Goal: Communication & Community: Connect with others

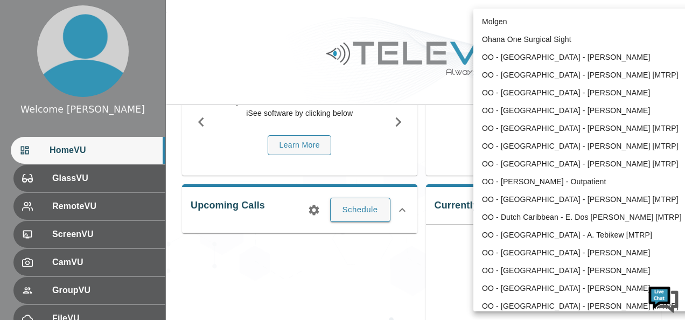
scroll to position [359, 0]
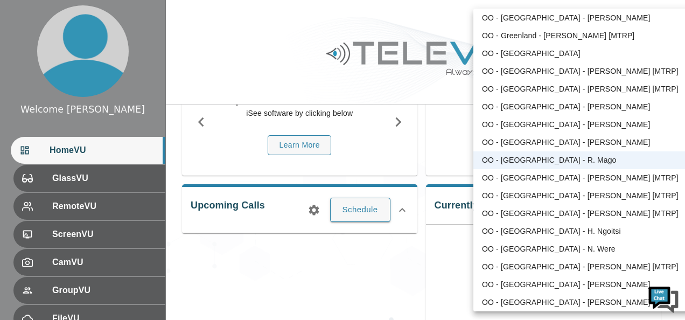
click at [623, 23] on body "Welcome [PERSON_NAME] HomeVU GlassVU RemoteVU ScreenVU CamVU GroupVU FileVU Cha…" at bounding box center [342, 194] width 685 height 575
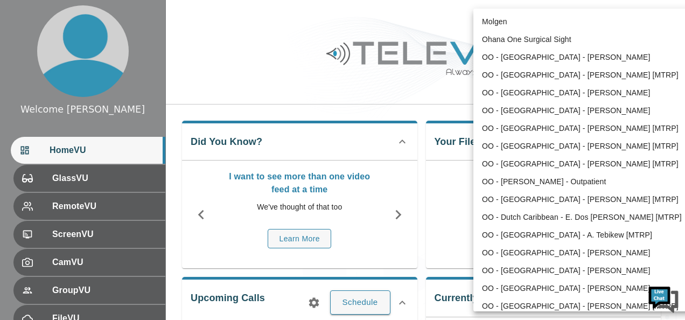
scroll to position [359, 0]
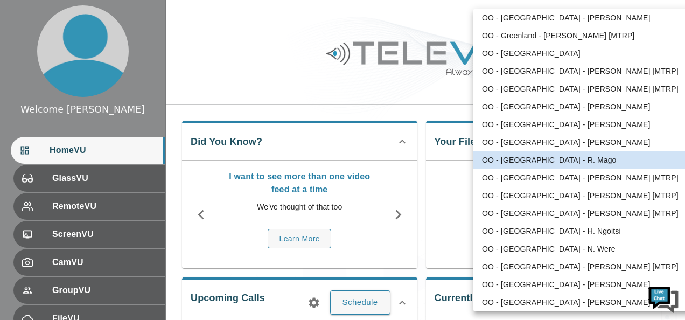
click at [622, 24] on body "Welcome Peter HomeVU GlassVU RemoteVU ScreenVU CamVU GroupVU FileVU ChatVU Sett…" at bounding box center [342, 287] width 685 height 575
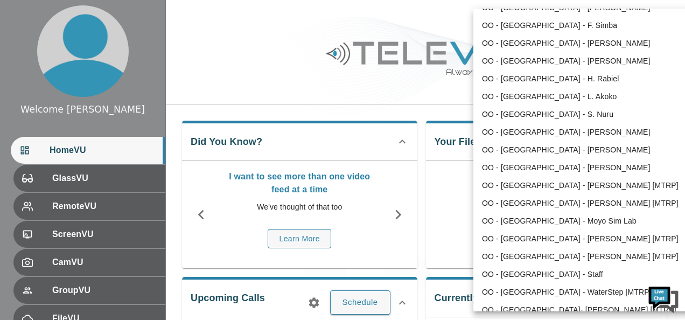
scroll to position [807, 0]
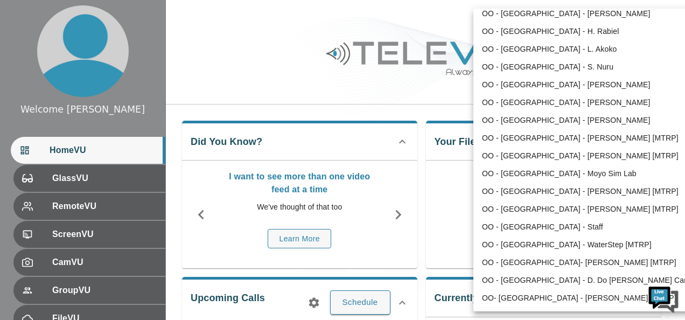
click at [684, 307] on html "Welcome Peter HomeVU GlassVU RemoteVU ScreenVU CamVU GroupVU FileVU ChatVU Sett…" at bounding box center [342, 287] width 685 height 575
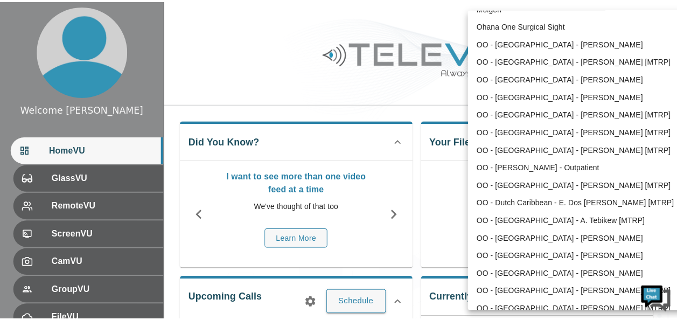
scroll to position [0, 0]
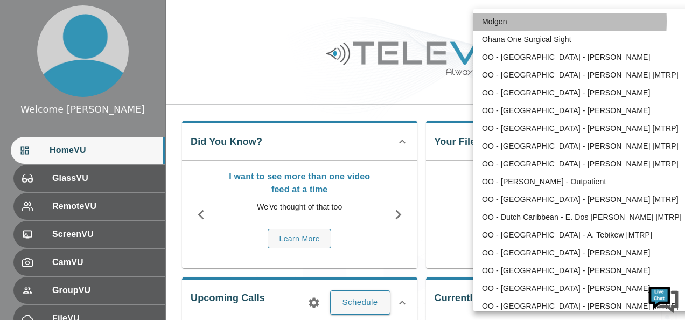
click at [513, 21] on li "Molgen" at bounding box center [584, 22] width 223 height 18
type input "102"
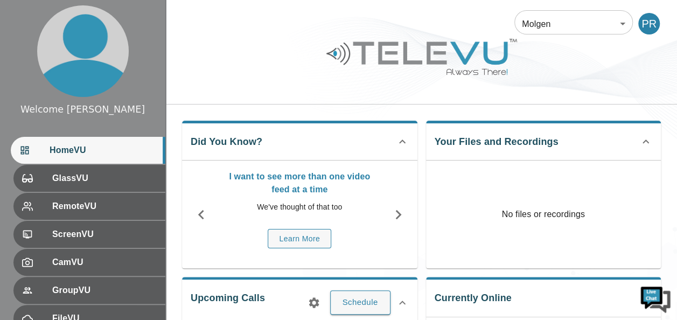
click at [513, 24] on li "Molgen" at bounding box center [581, 29] width 167 height 10
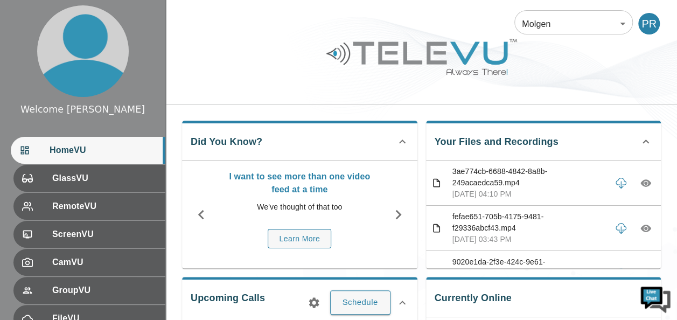
scroll to position [226, 0]
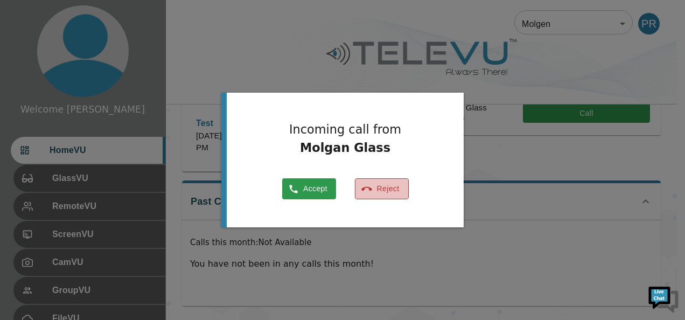
click at [397, 188] on button "Reject" at bounding box center [382, 188] width 54 height 21
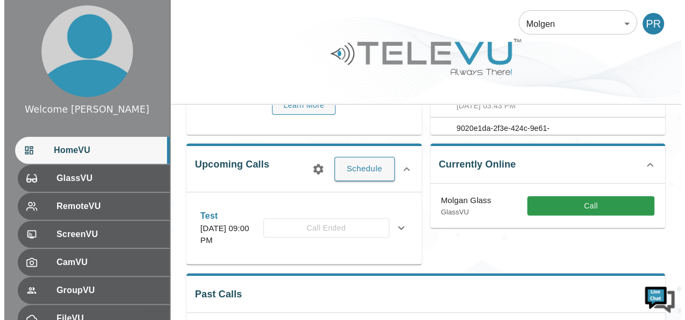
scroll to position [118, 0]
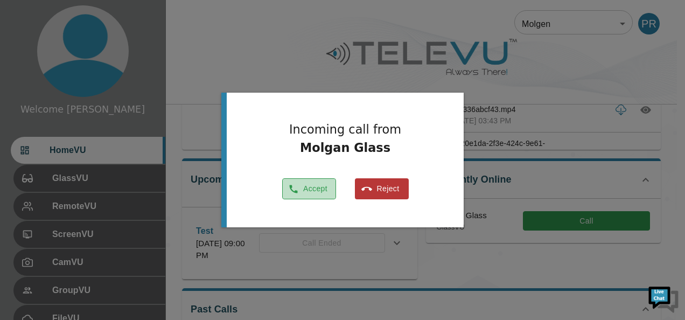
click at [312, 182] on button "Accept" at bounding box center [309, 188] width 54 height 21
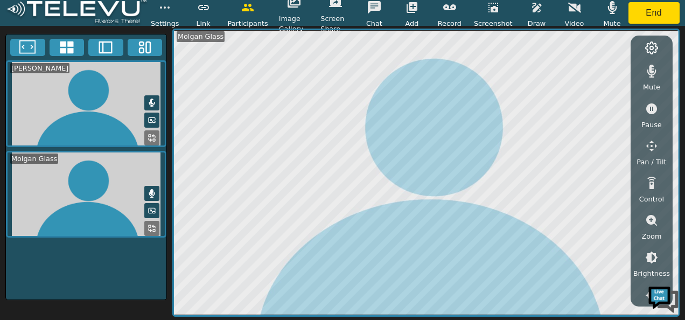
click at [153, 224] on icon at bounding box center [151, 228] width 9 height 9
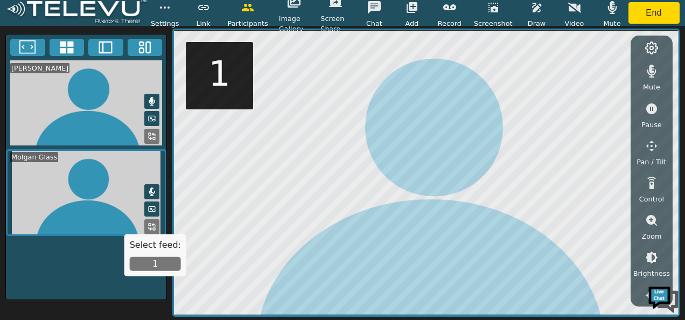
click at [158, 267] on button "1" at bounding box center [155, 264] width 51 height 14
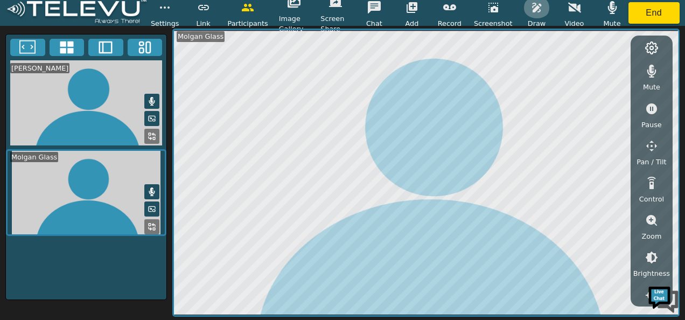
click at [539, 13] on icon "button" at bounding box center [536, 7] width 13 height 13
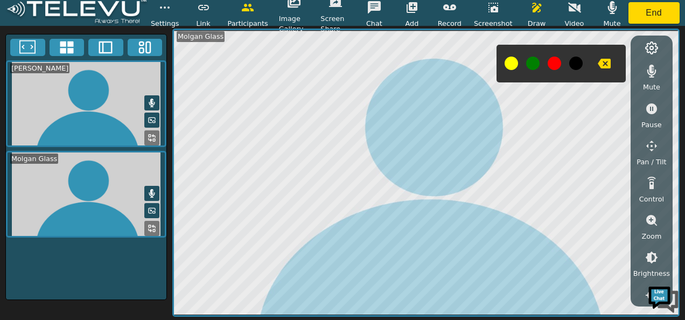
click at [545, 67] on div at bounding box center [560, 64] width 129 height 38
click at [550, 64] on button at bounding box center [553, 63] width 13 height 13
click at [150, 191] on icon at bounding box center [152, 193] width 6 height 9
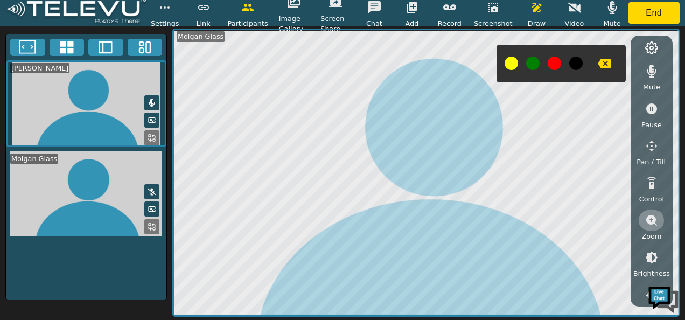
click at [650, 222] on icon "button" at bounding box center [651, 220] width 11 height 11
click at [647, 253] on icon "button" at bounding box center [651, 257] width 10 height 10
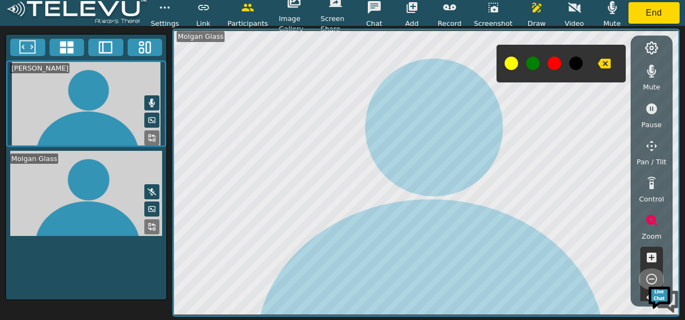
click at [652, 277] on icon "button" at bounding box center [651, 278] width 13 height 13
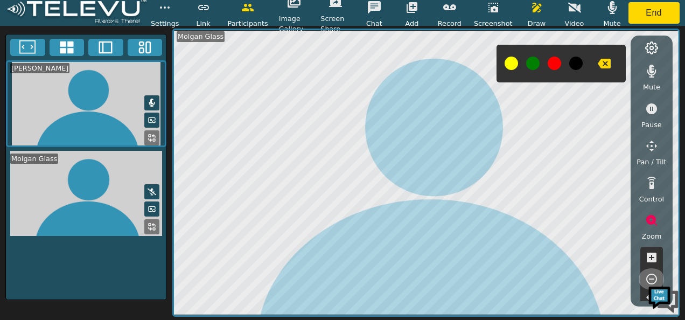
click at [652, 277] on icon "button" at bounding box center [651, 278] width 13 height 13
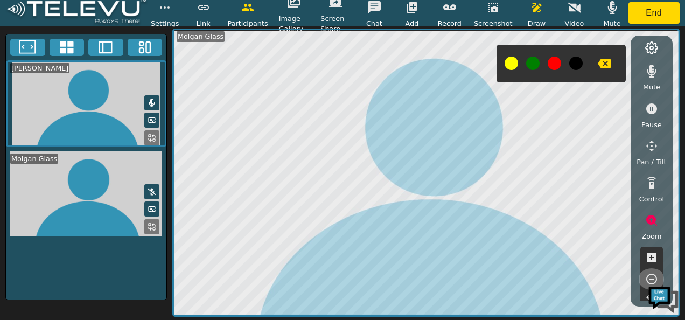
click at [652, 277] on icon "button" at bounding box center [651, 278] width 13 height 13
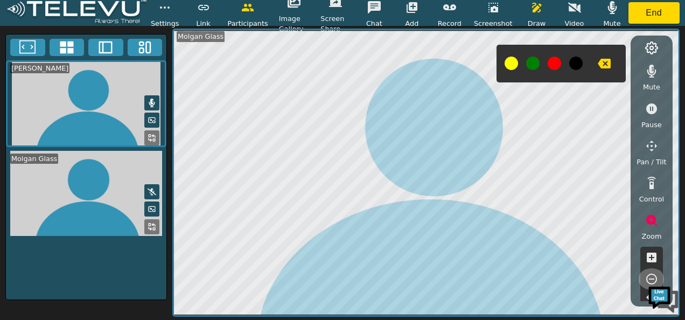
click at [652, 277] on icon "button" at bounding box center [651, 278] width 13 height 13
click at [651, 252] on icon "button" at bounding box center [651, 257] width 10 height 10
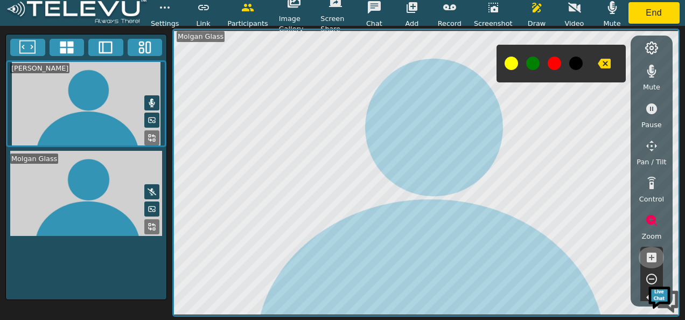
click at [651, 252] on icon "button" at bounding box center [651, 257] width 10 height 10
click at [651, 273] on icon "button" at bounding box center [651, 278] width 13 height 13
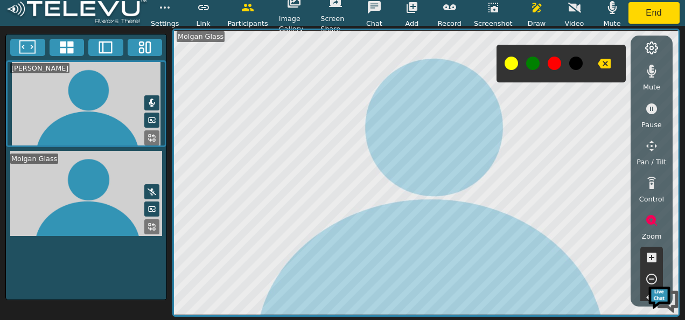
click at [651, 273] on icon "button" at bounding box center [651, 278] width 13 height 13
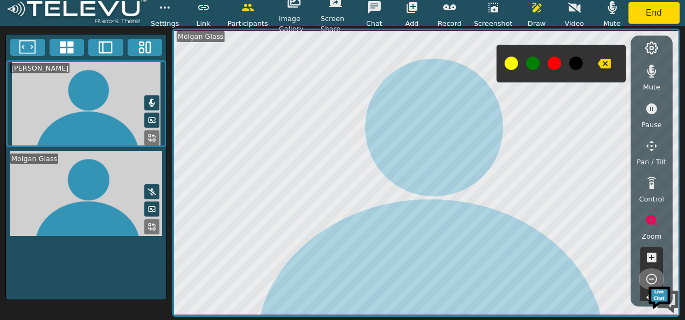
drag, startPoint x: 651, startPoint y: 273, endPoint x: 680, endPoint y: 182, distance: 95.0
click at [680, 182] on div "Peter Ronoh Molgan Glass Molgan Glass Mute Pause Pan / Tilt Control Zoom Bright…" at bounding box center [342, 173] width 685 height 294
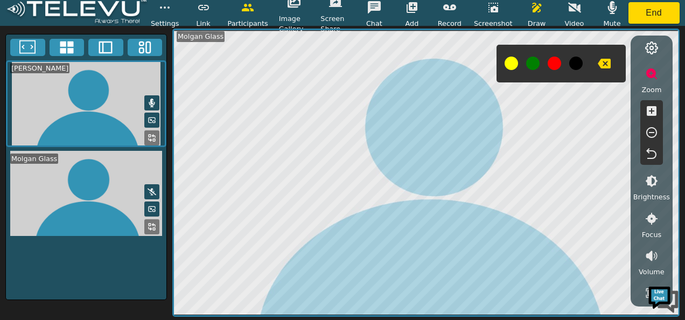
scroll to position [155, 0]
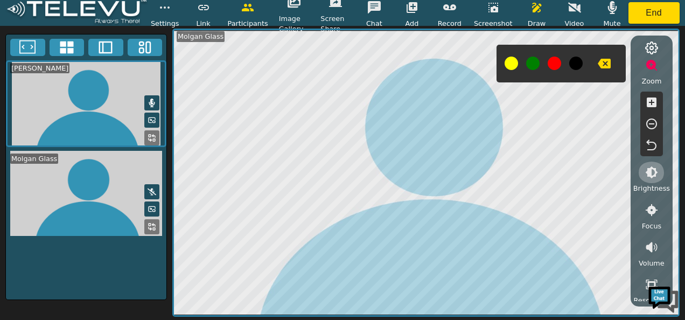
click at [651, 171] on icon "button" at bounding box center [651, 172] width 13 height 13
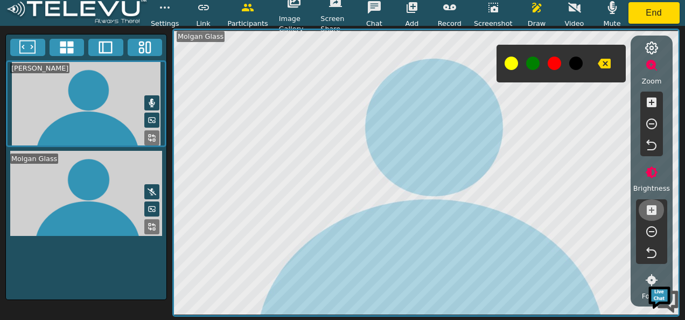
click at [652, 210] on icon "button" at bounding box center [651, 210] width 10 height 10
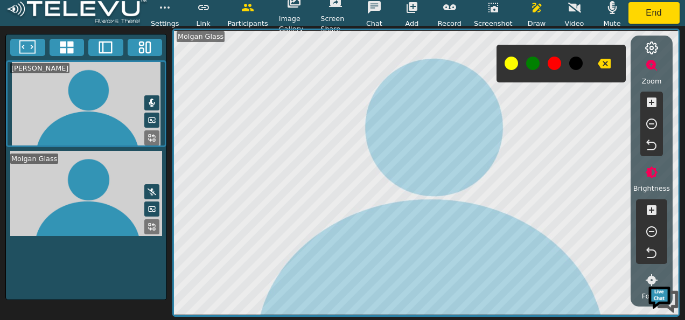
click at [652, 210] on icon "button" at bounding box center [651, 210] width 10 height 10
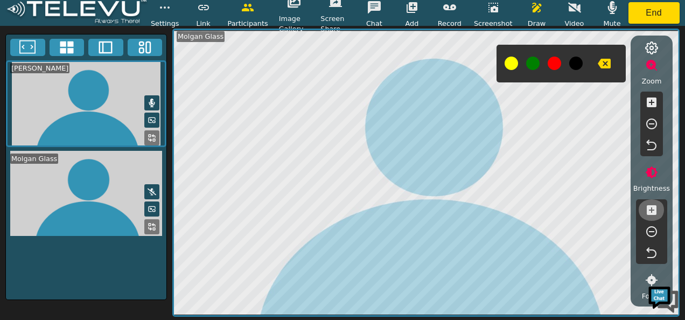
click at [652, 210] on icon "button" at bounding box center [651, 210] width 10 height 10
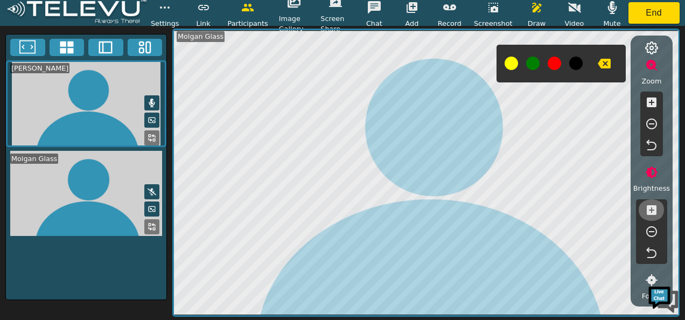
click at [652, 210] on icon "button" at bounding box center [651, 210] width 10 height 10
click at [652, 229] on icon "button" at bounding box center [651, 231] width 13 height 13
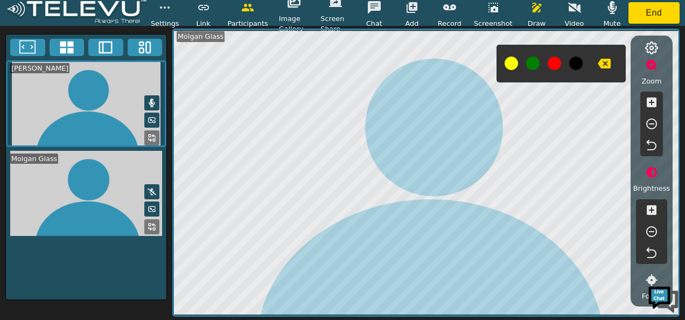
click at [652, 229] on icon "button" at bounding box center [651, 231] width 13 height 13
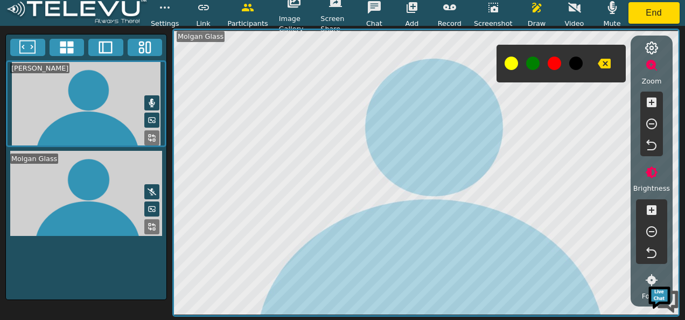
click at [652, 229] on icon "button" at bounding box center [651, 231] width 13 height 13
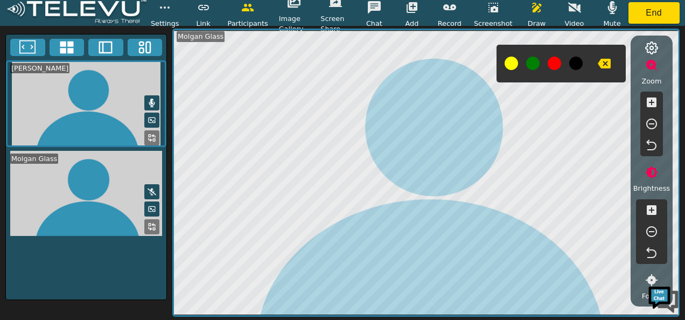
click at [652, 229] on icon "button" at bounding box center [651, 231] width 13 height 13
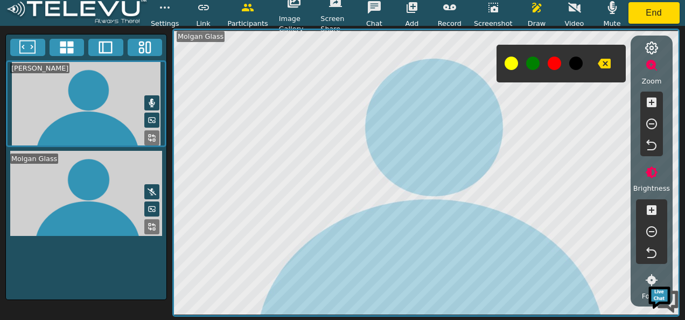
click at [652, 229] on icon "button" at bounding box center [651, 231] width 13 height 13
click at [672, 214] on div "Mute Pause Pan / Tilt Control Zoom Brightness Focus Volume Resolution Flashligh…" at bounding box center [651, 171] width 42 height 270
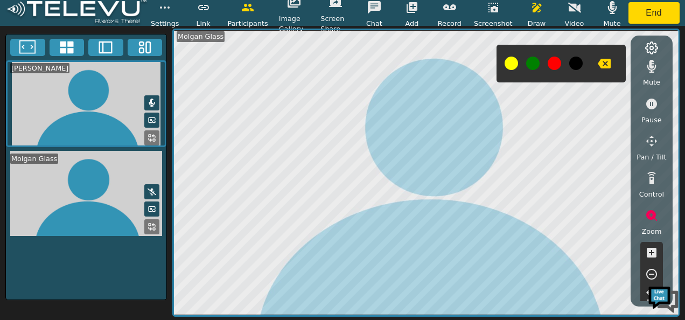
scroll to position [0, 0]
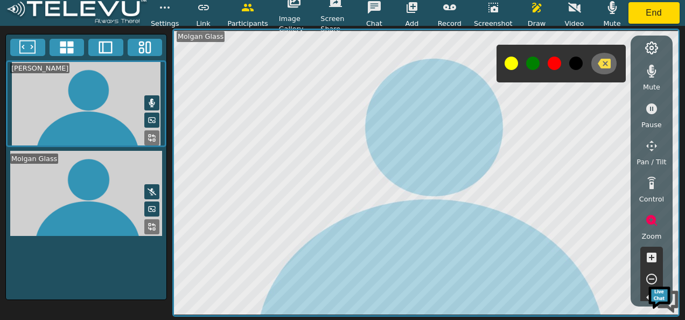
click at [599, 67] on icon "button" at bounding box center [603, 64] width 13 height 10
click at [414, 11] on icon "button" at bounding box center [411, 7] width 11 height 11
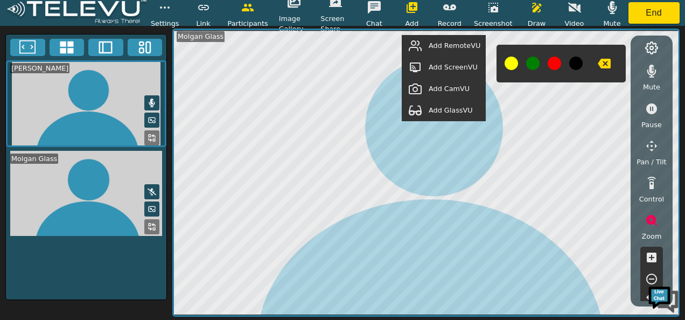
click at [441, 44] on span "Add RemoteVU" at bounding box center [454, 45] width 52 height 10
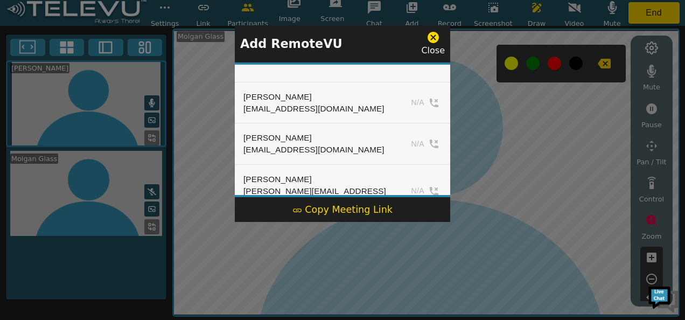
click at [450, 109] on div at bounding box center [342, 160] width 685 height 320
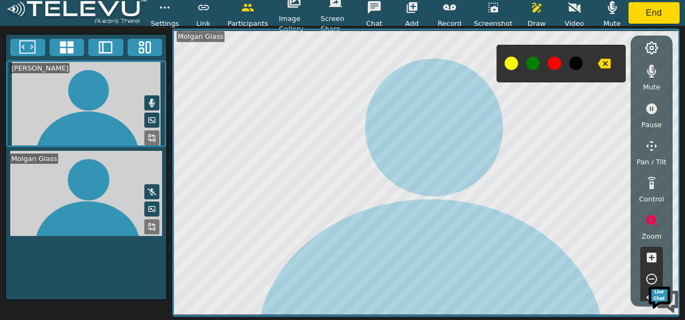
click at [414, 18] on span "Add" at bounding box center [411, 23] width 13 height 10
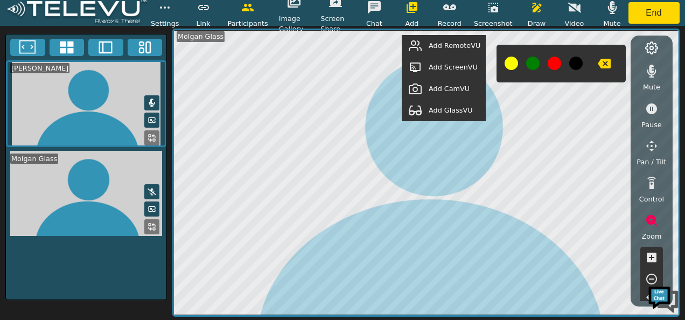
click at [454, 47] on span "Add RemoteVU" at bounding box center [454, 45] width 52 height 10
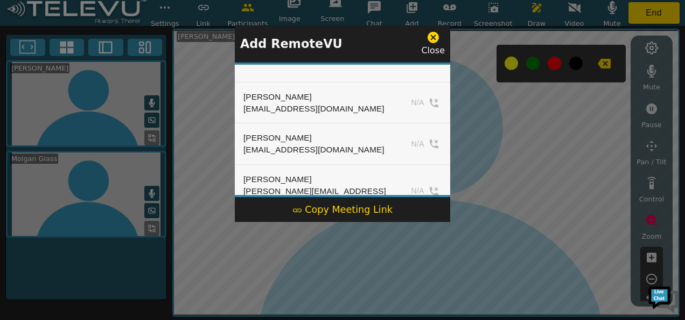
drag, startPoint x: 450, startPoint y: 82, endPoint x: 447, endPoint y: 90, distance: 9.2
click at [447, 90] on div "Add RemoteVU Close Abraham Limo limo@wehealthcareltd.com N/A Bevin Metzger bevi…" at bounding box center [342, 160] width 685 height 320
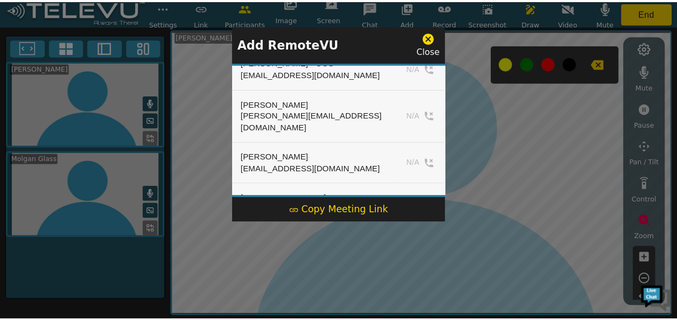
scroll to position [335, 0]
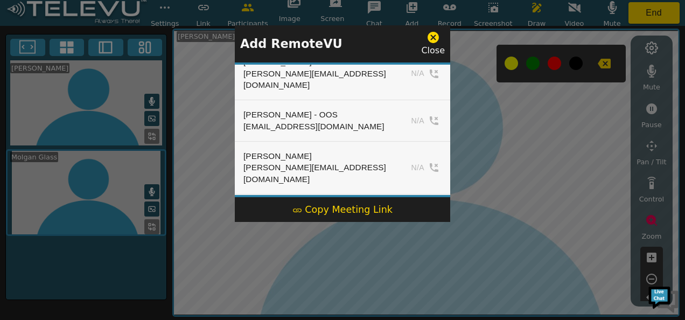
click at [458, 168] on div at bounding box center [342, 160] width 685 height 320
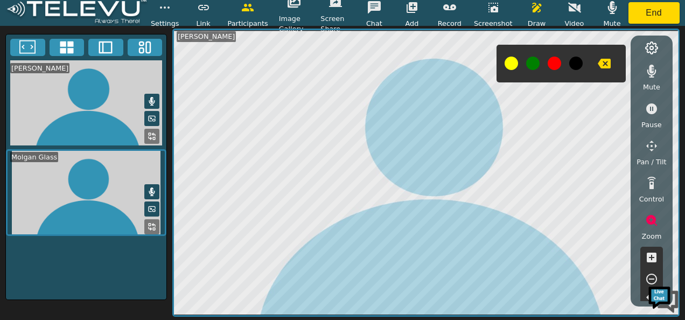
click at [153, 223] on icon at bounding box center [153, 224] width 3 height 3
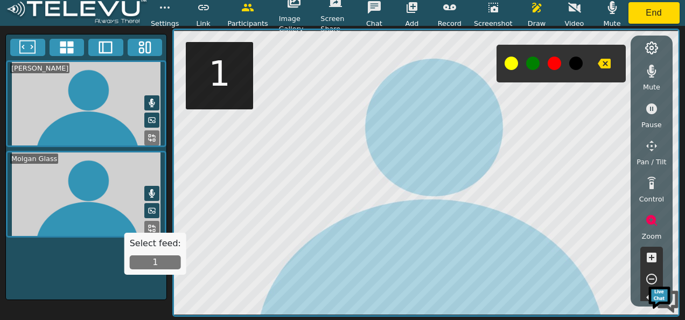
click at [155, 262] on button "1" at bounding box center [155, 262] width 51 height 14
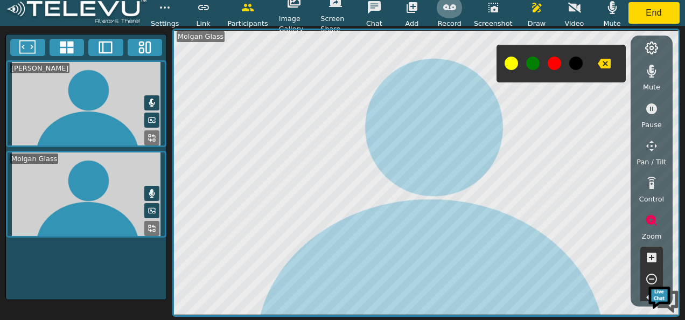
click at [453, 5] on icon "button" at bounding box center [449, 7] width 13 height 13
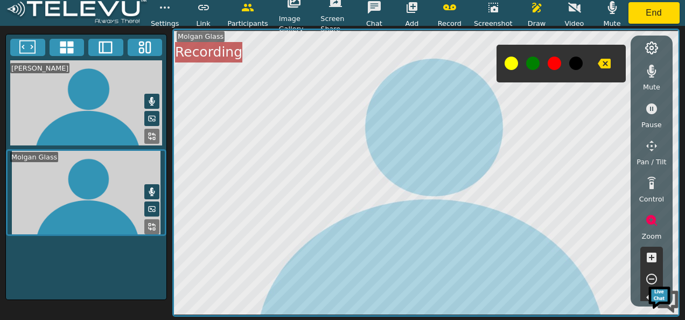
click at [66, 45] on icon at bounding box center [67, 47] width 16 height 16
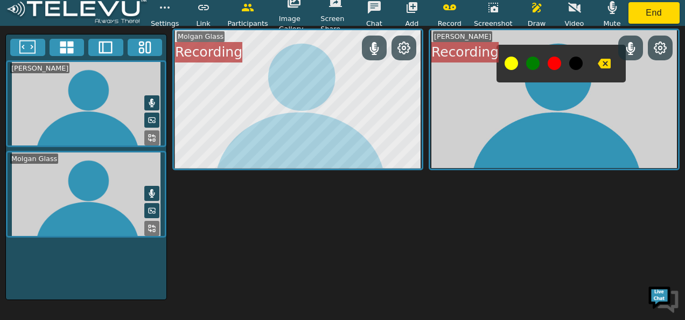
click at [62, 49] on icon at bounding box center [66, 47] width 13 height 12
click at [68, 45] on icon at bounding box center [66, 47] width 13 height 12
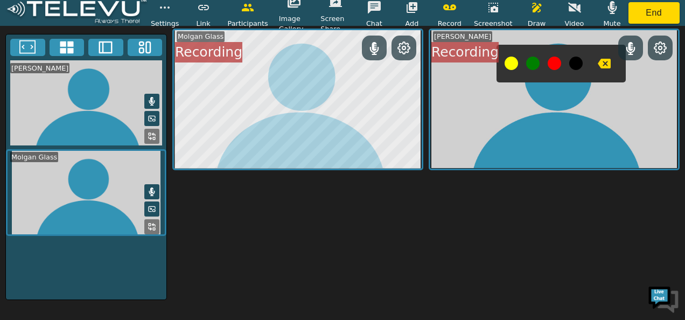
click at [31, 46] on icon at bounding box center [27, 47] width 16 height 16
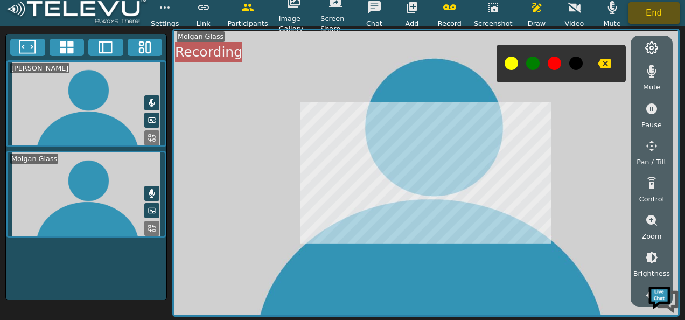
click at [650, 12] on button "End" at bounding box center [654, 13] width 52 height 22
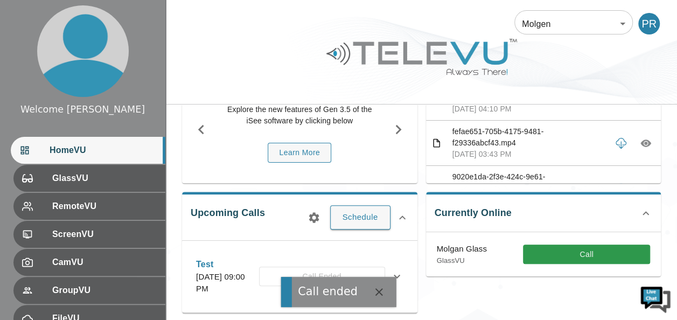
scroll to position [108, 0]
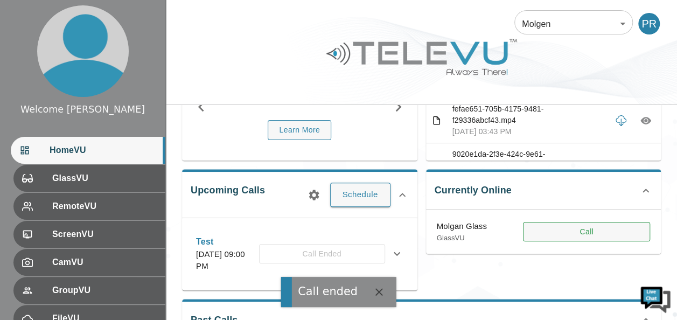
click at [563, 233] on button "Call" at bounding box center [586, 232] width 127 height 20
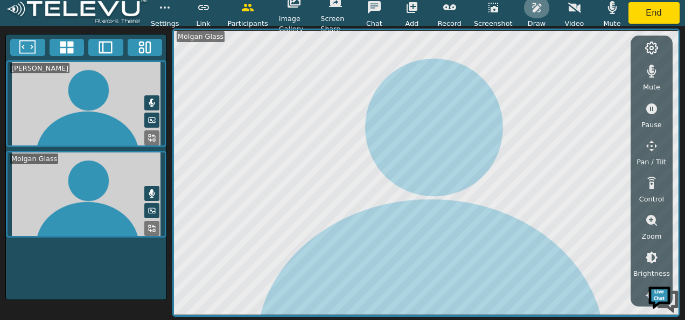
click at [532, 11] on icon "button" at bounding box center [536, 8] width 9 height 10
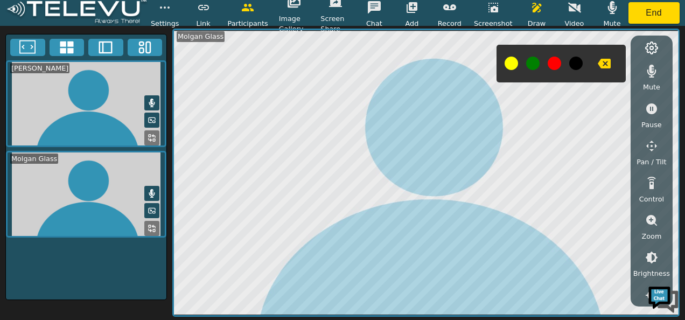
click at [551, 68] on button at bounding box center [553, 63] width 13 height 13
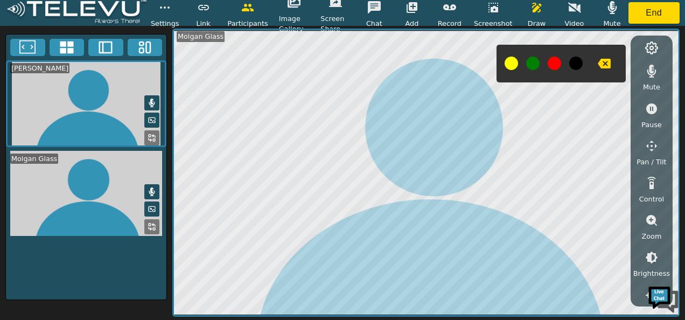
click at [527, 65] on button at bounding box center [532, 63] width 13 height 13
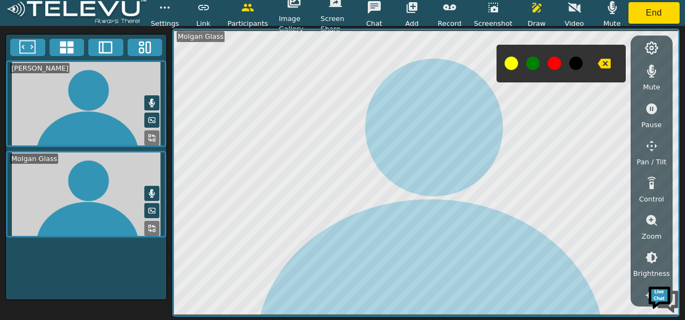
click at [646, 1] on div "Settings Link Participants Image Gallery Screen Share Chat Add Record Screensho…" at bounding box center [342, 13] width 685 height 26
click at [646, 8] on button "End" at bounding box center [654, 13] width 52 height 22
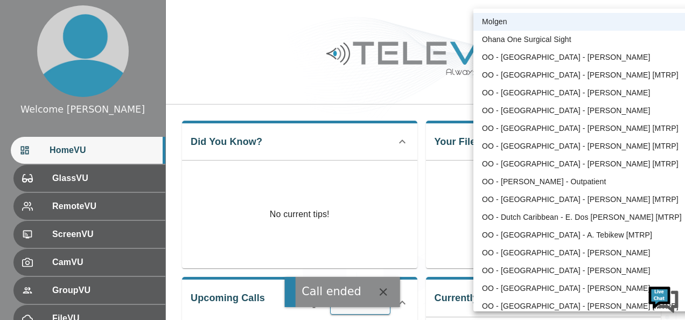
click at [622, 23] on body "Call ended Welcome Peter HomeVU GlassVU RemoteVU ScreenVU CamVU GroupVU FileVU …" at bounding box center [342, 279] width 685 height 558
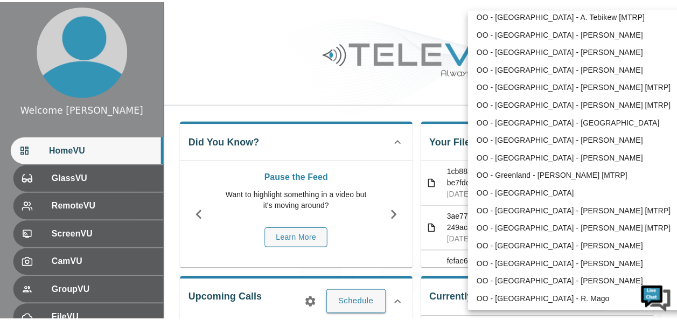
scroll to position [236, 0]
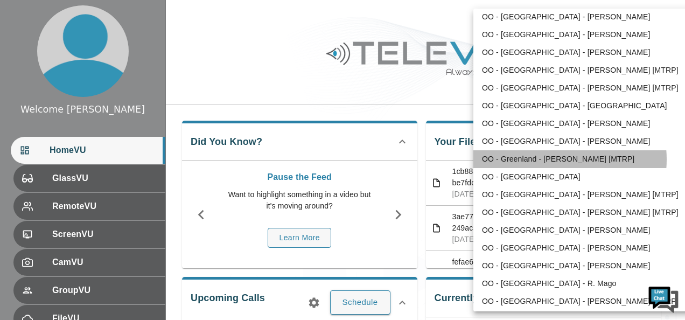
click at [553, 159] on li "OO - Greenland - [PERSON_NAME] [MTRP]" at bounding box center [584, 159] width 223 height 18
type input "146"
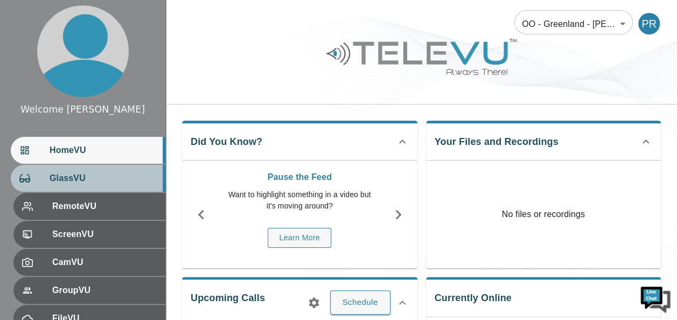
click at [110, 179] on span "GlassVU" at bounding box center [103, 178] width 107 height 13
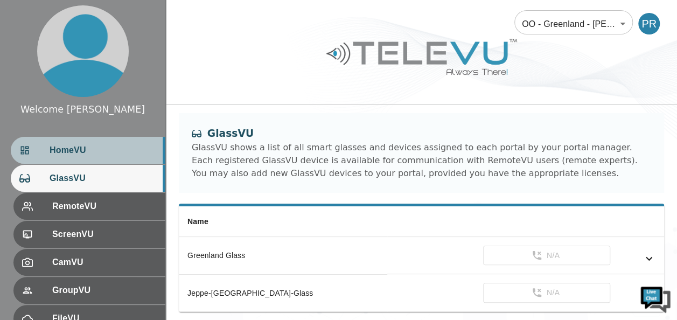
click at [97, 146] on span "HomeVU" at bounding box center [103, 150] width 107 height 13
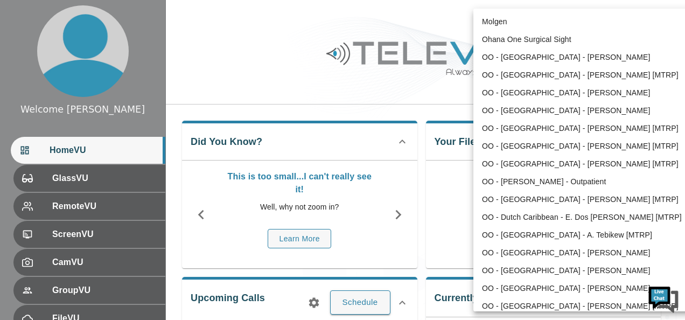
click at [623, 24] on body "Welcome Peter HomeVU GlassVU RemoteVU ScreenVU CamVU GroupVU FileVU ChatVU Sett…" at bounding box center [342, 279] width 685 height 558
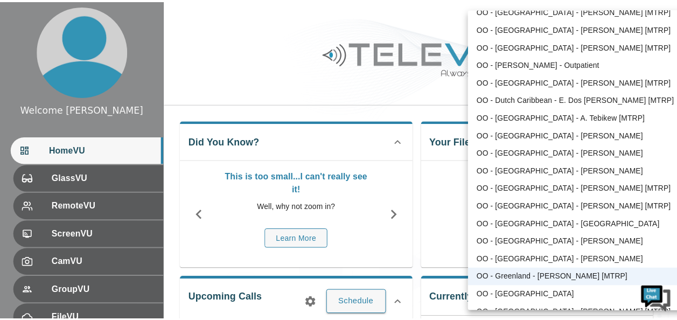
scroll to position [91, 0]
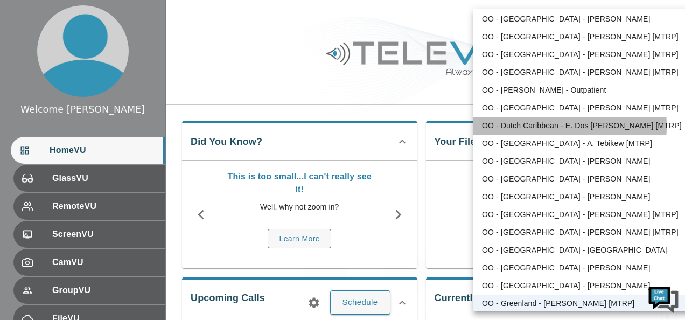
click at [527, 126] on li "OO - Dutch Caribbean - E. Dos [PERSON_NAME] [MTRP]" at bounding box center [584, 126] width 223 height 18
type input "144"
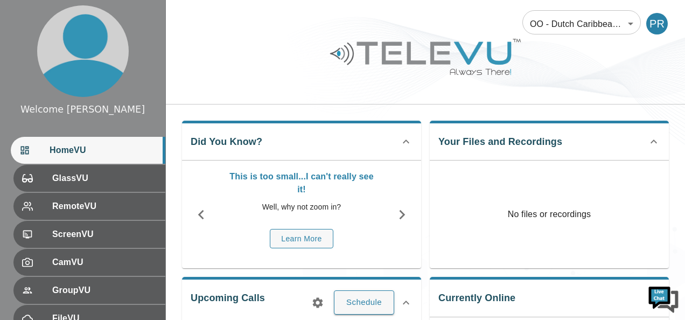
click at [527, 93] on li "OO - Dutch Caribbean - E. Dos [PERSON_NAME] [MTRP]" at bounding box center [581, 88] width 167 height 10
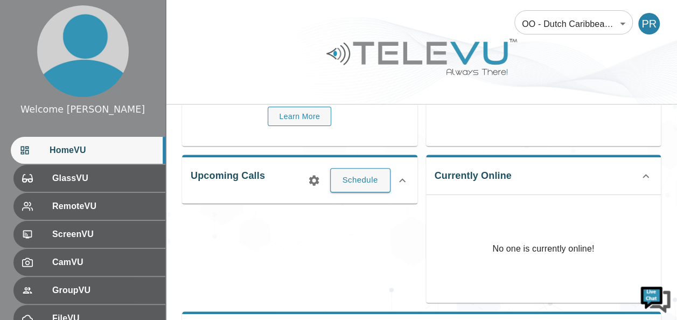
scroll to position [129, 0]
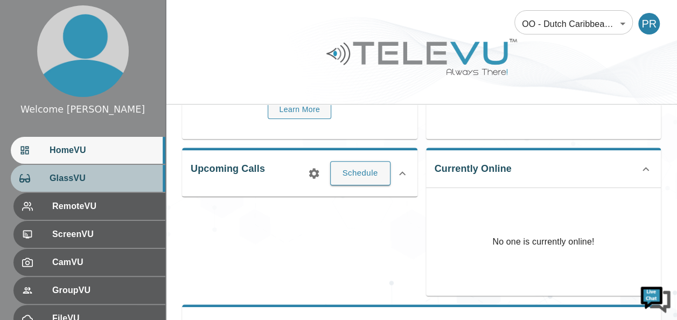
click at [116, 180] on span "GlassVU" at bounding box center [103, 178] width 107 height 13
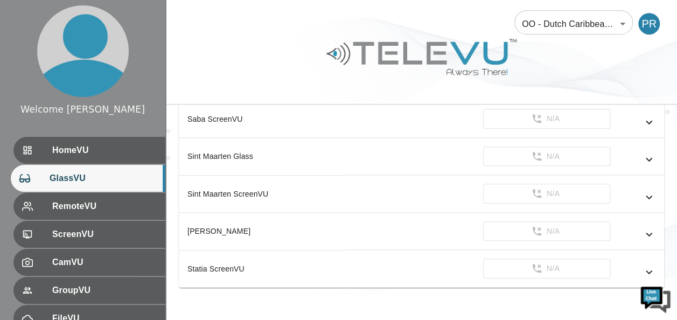
scroll to position [398, 0]
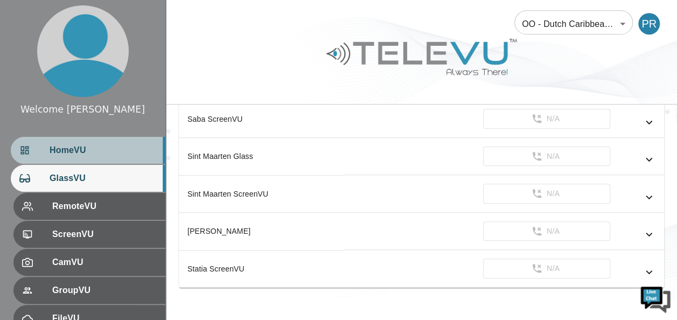
click at [119, 152] on span "HomeVU" at bounding box center [103, 150] width 107 height 13
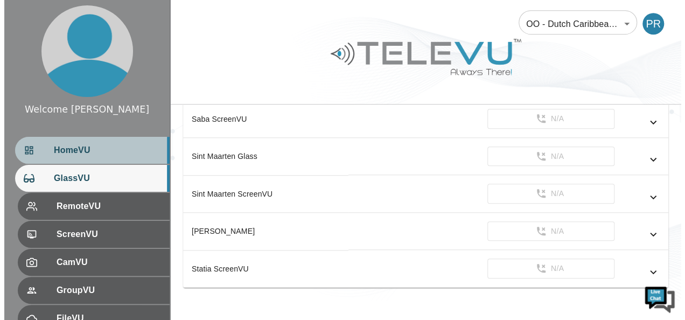
scroll to position [237, 0]
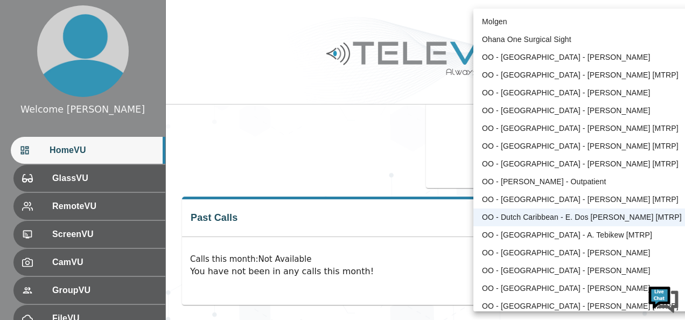
click at [619, 24] on body "Welcome Peter HomeVU GlassVU RemoteVU ScreenVU CamVU GroupVU FileVU ChatVU Sett…" at bounding box center [342, 42] width 685 height 558
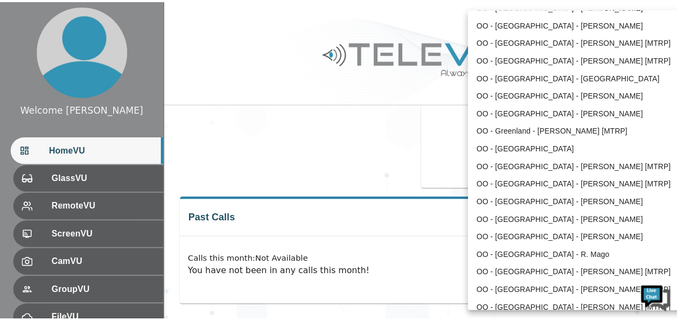
scroll to position [529, 0]
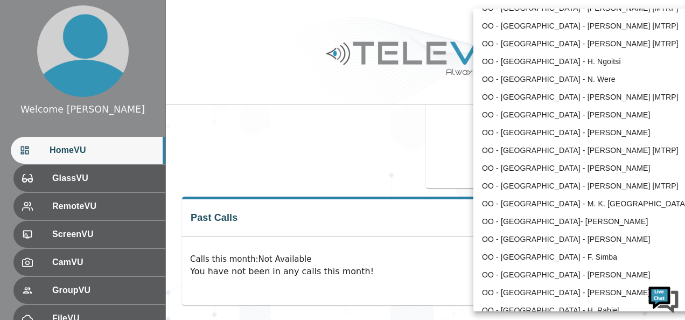
click at [549, 79] on li "OO - [GEOGRAPHIC_DATA] - N. Were" at bounding box center [584, 80] width 223 height 18
type input "187"
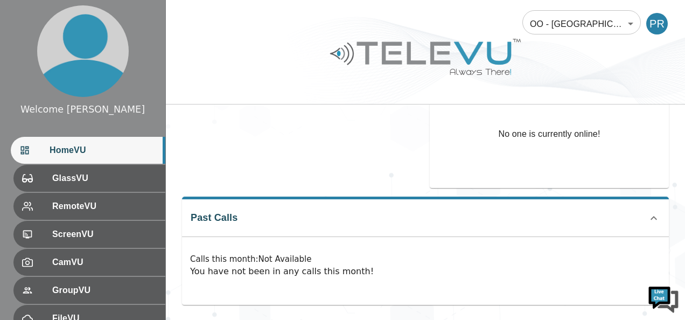
click at [549, 67] on li "OO - [GEOGRAPHIC_DATA] - N. Were" at bounding box center [581, 62] width 167 height 10
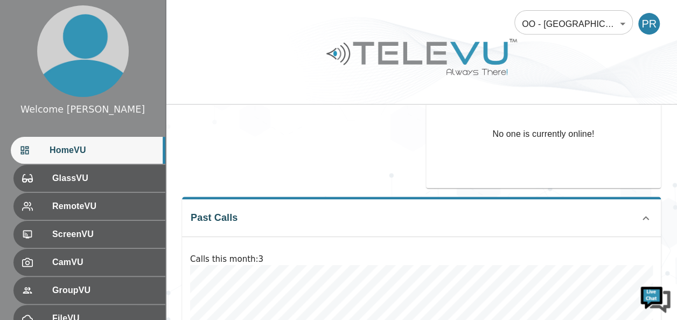
click at [88, 145] on span "HomeVU" at bounding box center [103, 150] width 107 height 13
click at [636, 42] on div at bounding box center [421, 64] width 511 height 61
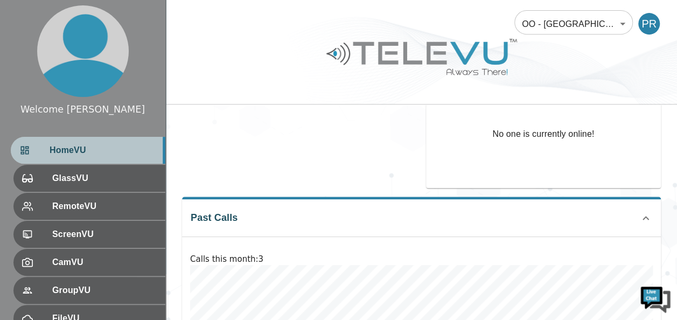
click at [73, 154] on span "HomeVU" at bounding box center [103, 150] width 107 height 13
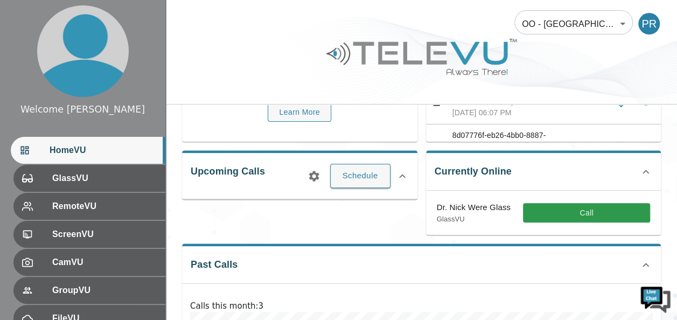
scroll to position [108, 0]
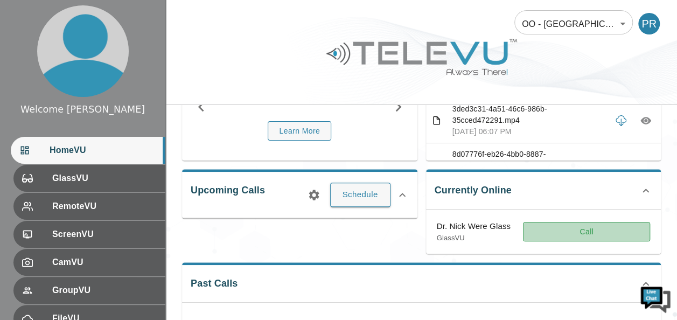
click at [585, 227] on button "Call" at bounding box center [586, 232] width 127 height 20
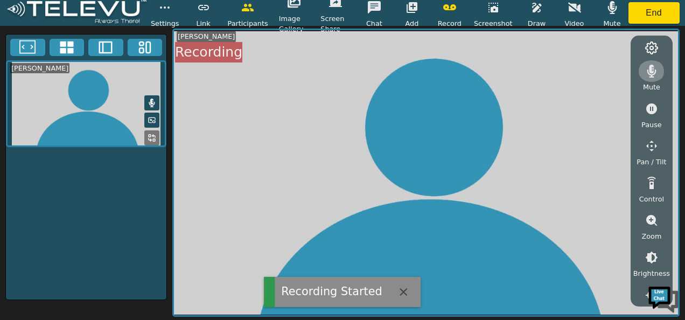
click at [648, 67] on icon "button" at bounding box center [651, 71] width 13 height 13
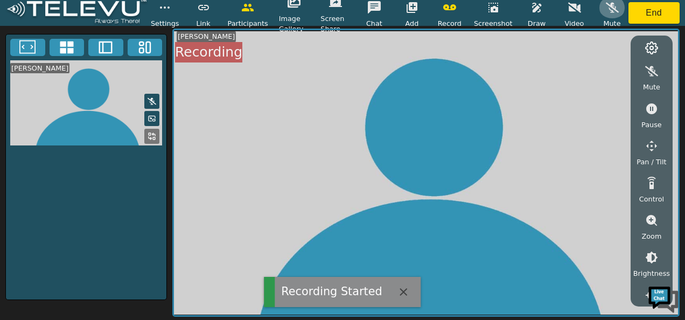
click at [605, 3] on icon "button" at bounding box center [611, 8] width 13 height 10
click at [654, 79] on button "button" at bounding box center [651, 71] width 27 height 22
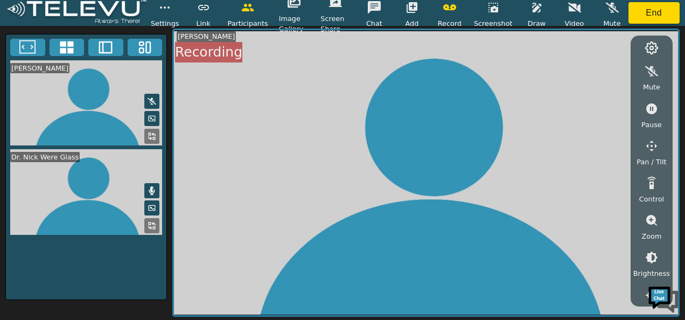
click at [153, 224] on icon at bounding box center [151, 225] width 9 height 9
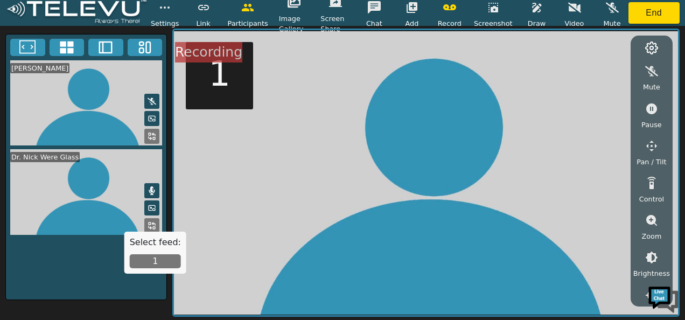
click at [155, 265] on button "1" at bounding box center [155, 261] width 51 height 14
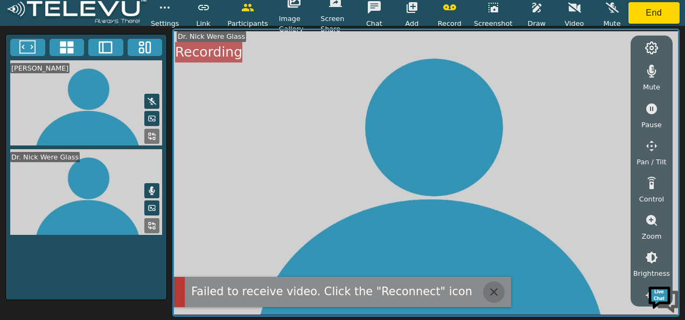
click at [487, 294] on icon "button" at bounding box center [493, 291] width 13 height 13
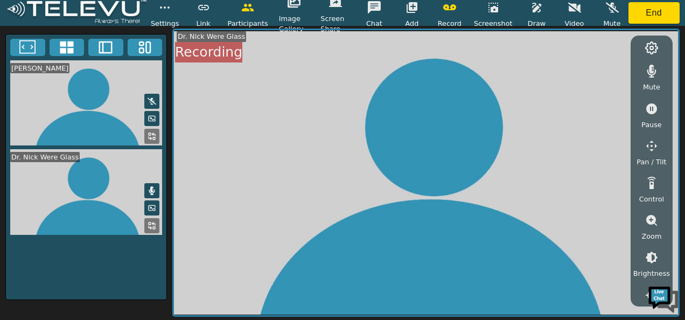
click at [149, 207] on icon at bounding box center [151, 207] width 9 height 9
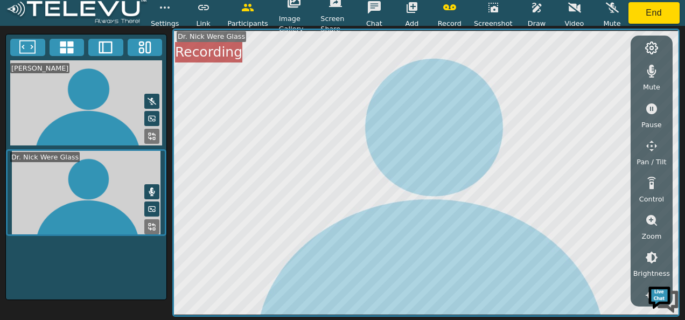
click at [149, 205] on icon at bounding box center [151, 209] width 9 height 9
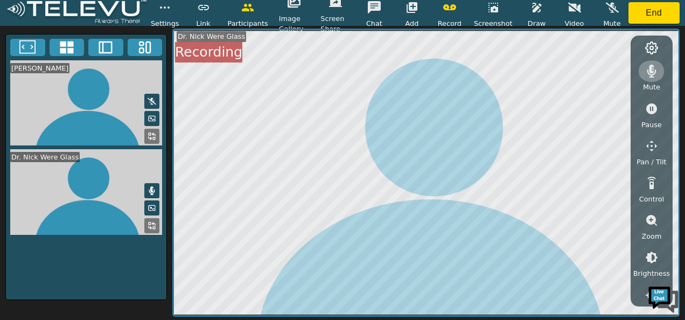
click at [650, 76] on icon "button" at bounding box center [651, 71] width 9 height 13
click at [656, 69] on icon "button" at bounding box center [651, 71] width 13 height 13
click at [153, 190] on icon at bounding box center [152, 190] width 6 height 9
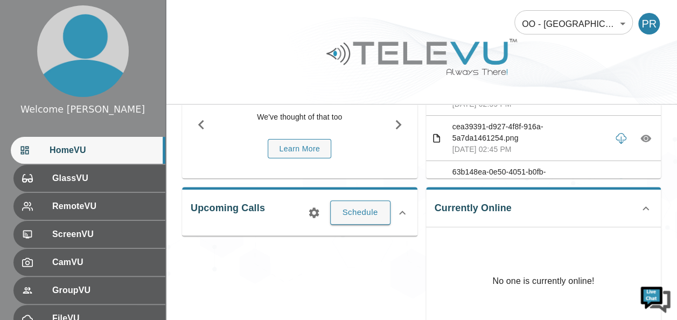
scroll to position [108, 0]
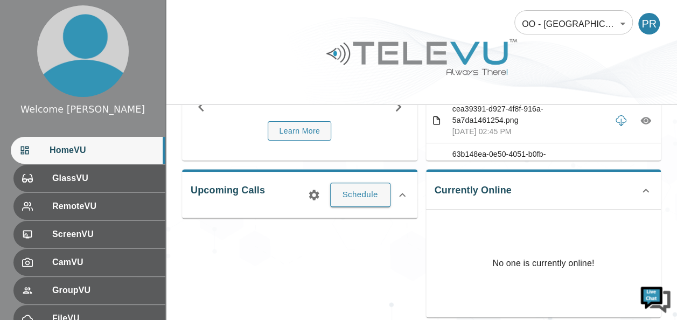
click at [643, 188] on icon at bounding box center [645, 190] width 13 height 13
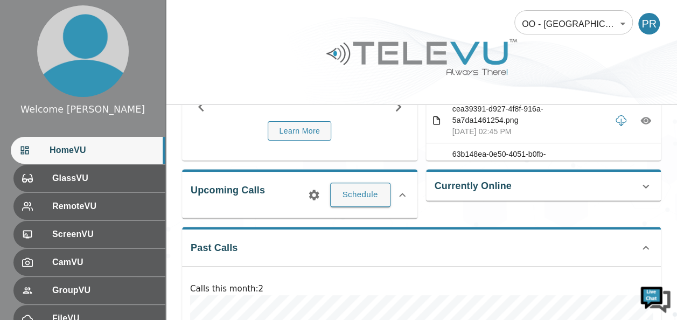
click at [643, 187] on icon at bounding box center [645, 186] width 13 height 13
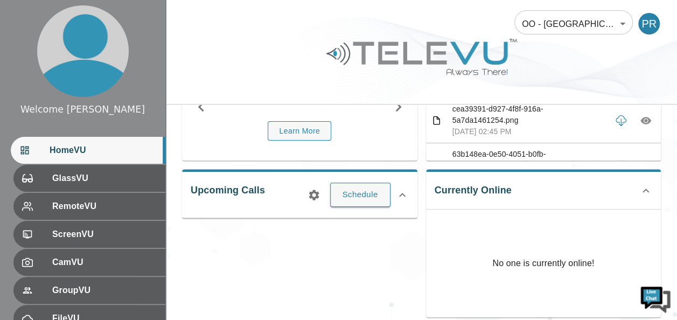
click at [643, 187] on icon at bounding box center [645, 190] width 13 height 13
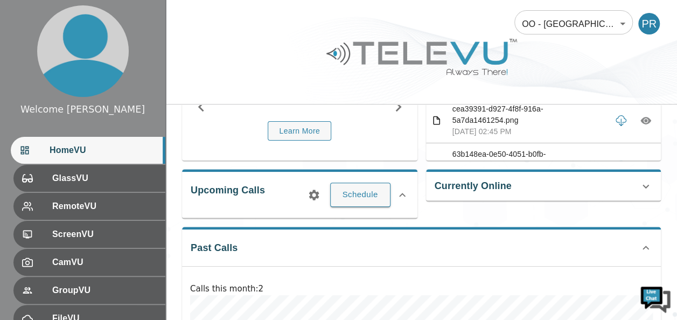
click at [591, 290] on p "Calls this month : 2" at bounding box center [421, 289] width 462 height 12
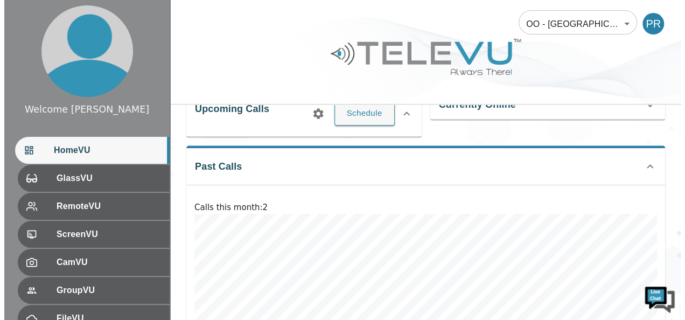
scroll to position [194, 0]
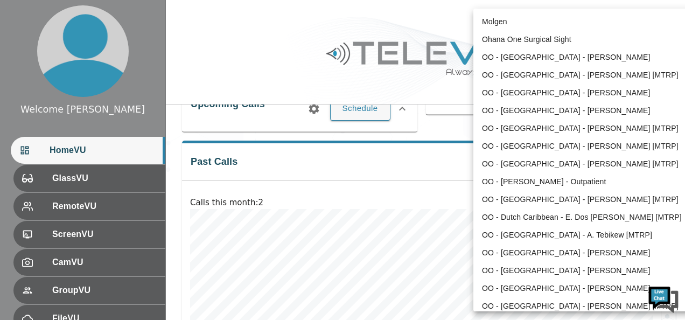
click at [623, 24] on body "Welcome [PERSON_NAME] HomeVU GlassVU RemoteVU ScreenVU CamVU GroupVU FileVU Cha…" at bounding box center [342, 114] width 685 height 616
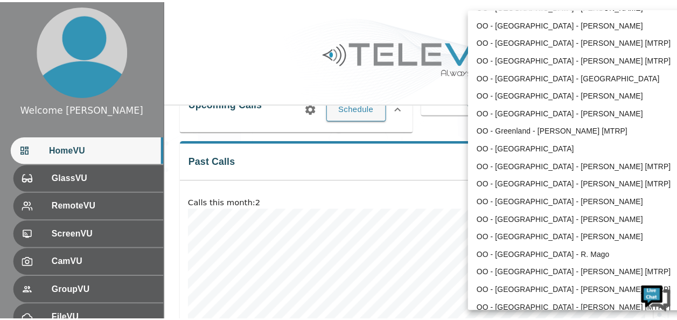
scroll to position [529, 0]
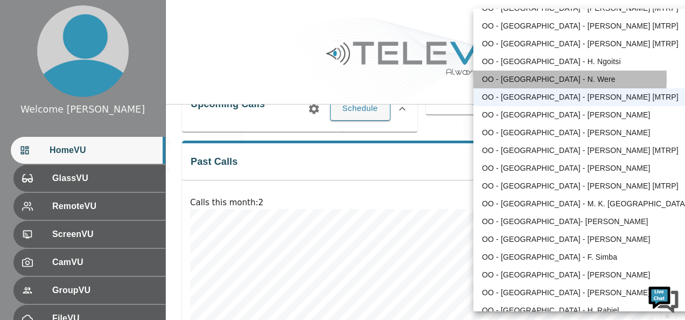
click at [545, 78] on li "OO - [GEOGRAPHIC_DATA] - N. Were" at bounding box center [584, 80] width 223 height 18
type input "187"
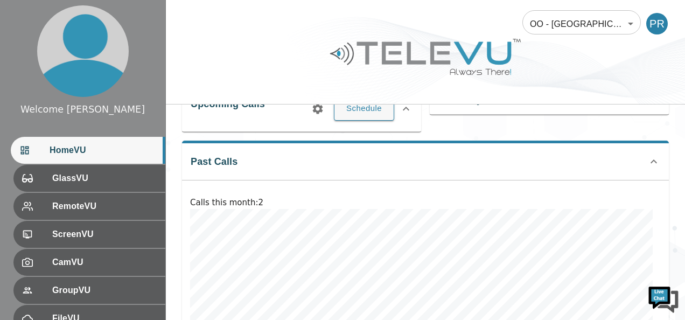
click at [545, 67] on li "OO - [GEOGRAPHIC_DATA] - N. Were" at bounding box center [581, 62] width 167 height 10
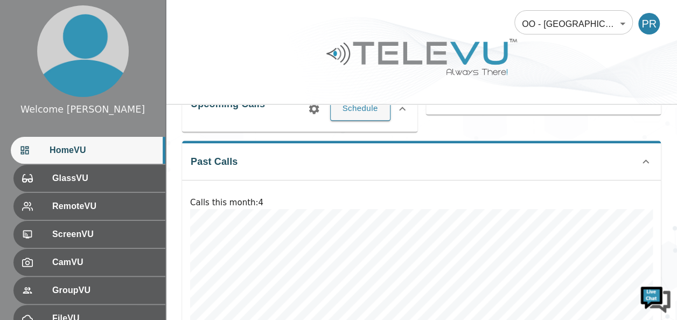
click at [644, 159] on icon at bounding box center [645, 161] width 6 height 4
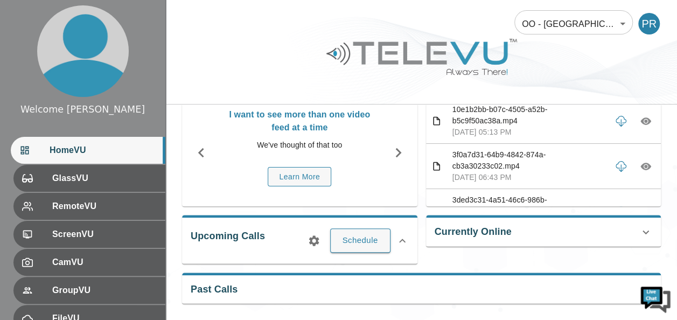
scroll to position [60, 0]
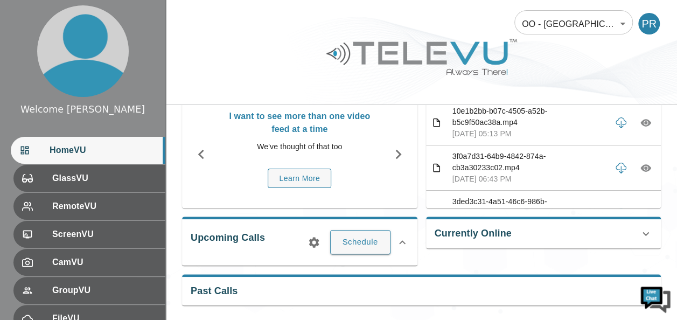
click at [645, 232] on icon at bounding box center [645, 233] width 6 height 4
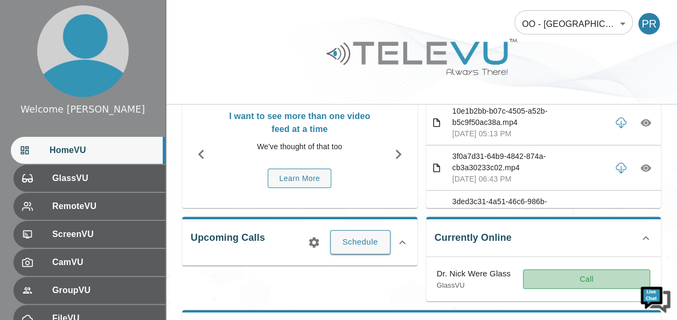
click at [586, 274] on button "Call" at bounding box center [586, 279] width 127 height 20
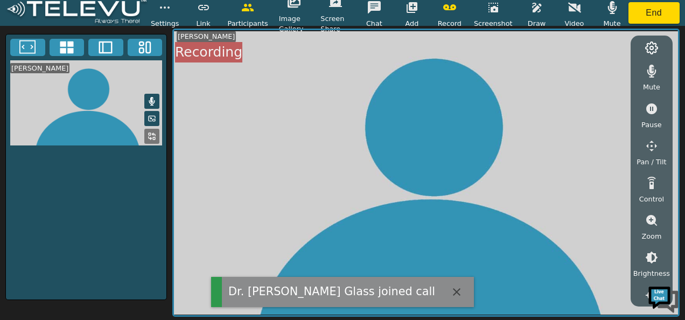
click at [212, 243] on video at bounding box center [426, 172] width 504 height 285
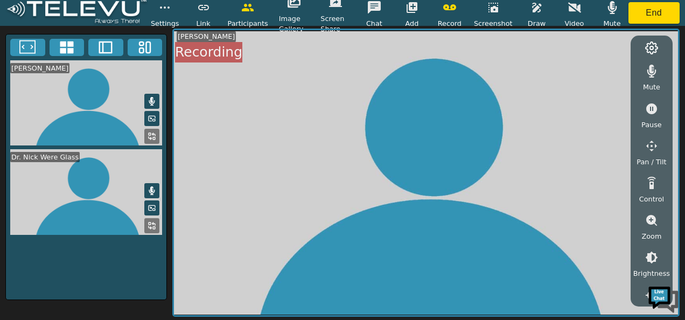
click at [152, 184] on button at bounding box center [151, 190] width 15 height 15
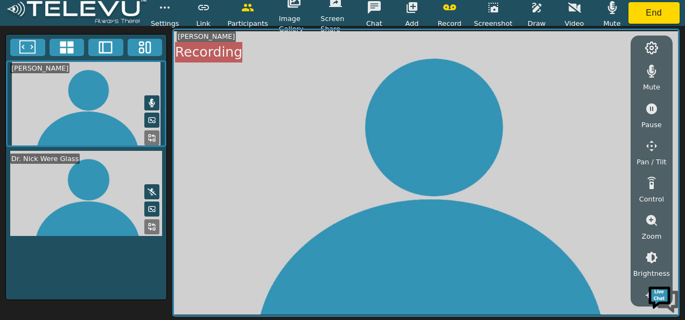
click at [152, 96] on button at bounding box center [151, 102] width 15 height 15
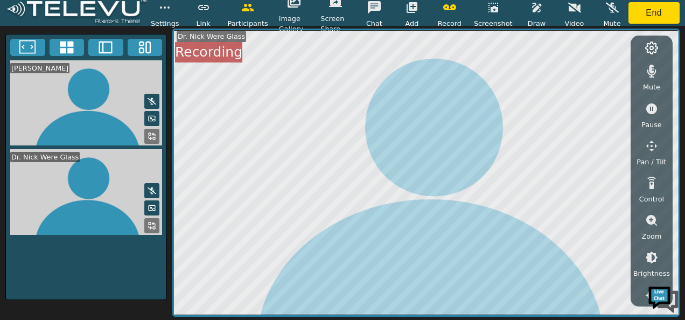
click at [152, 187] on icon at bounding box center [151, 190] width 9 height 7
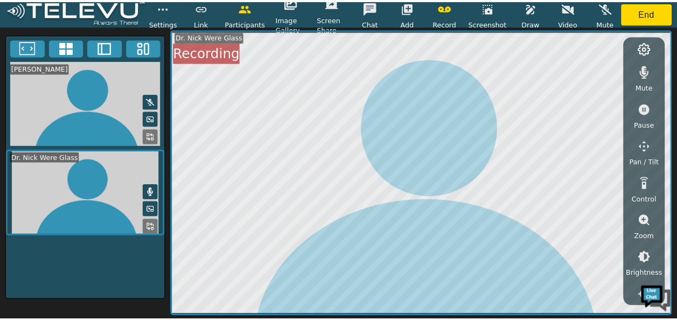
scroll to position [201, 0]
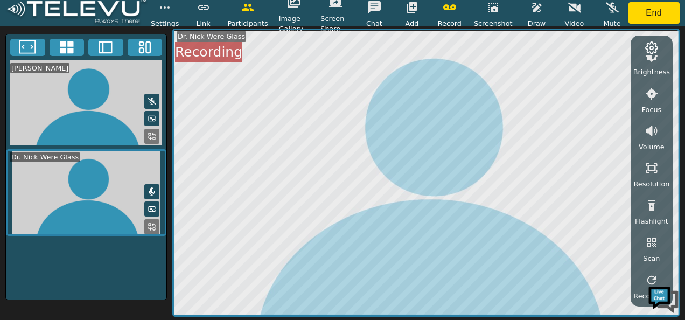
click at [651, 51] on icon at bounding box center [651, 47] width 13 height 13
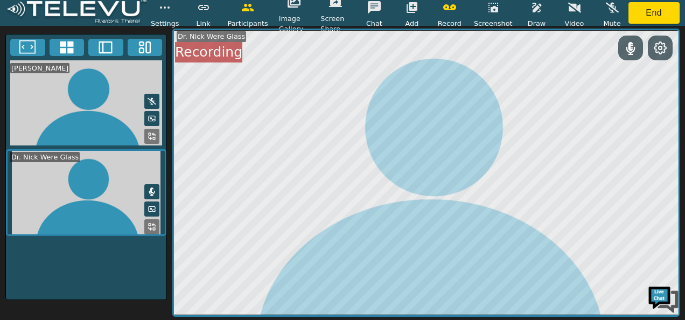
click at [654, 51] on icon at bounding box center [659, 47] width 13 height 13
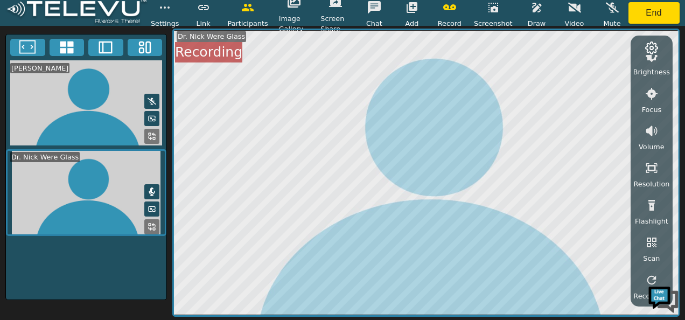
click at [650, 69] on span "Brightness" at bounding box center [651, 72] width 37 height 10
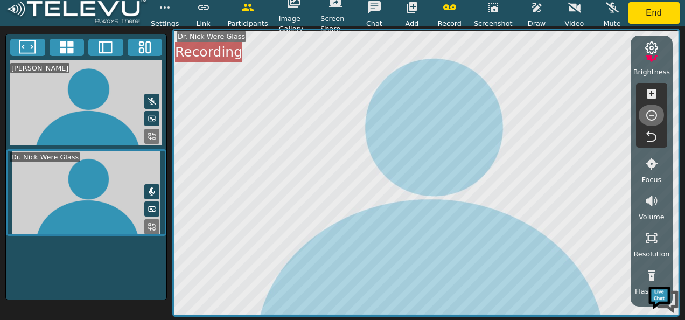
click at [652, 113] on icon "button" at bounding box center [651, 115] width 13 height 13
click at [654, 92] on icon "button" at bounding box center [651, 94] width 10 height 10
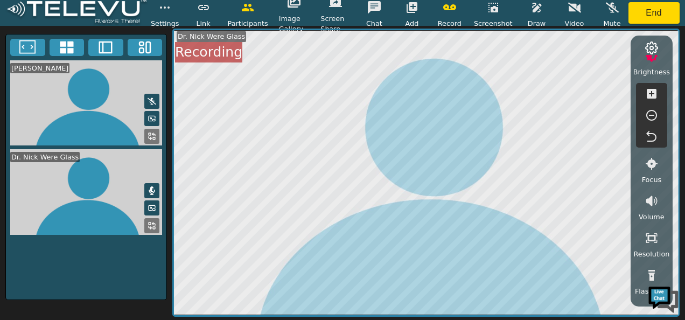
click at [149, 226] on icon at bounding box center [150, 227] width 3 height 3
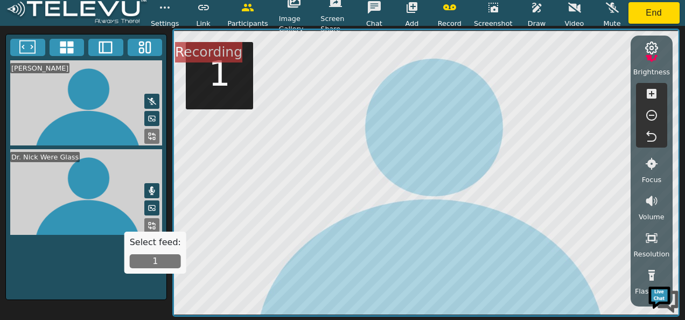
click at [147, 206] on button at bounding box center [151, 207] width 15 height 15
click at [150, 207] on line at bounding box center [151, 208] width 2 height 2
click at [160, 259] on button "1" at bounding box center [155, 261] width 51 height 14
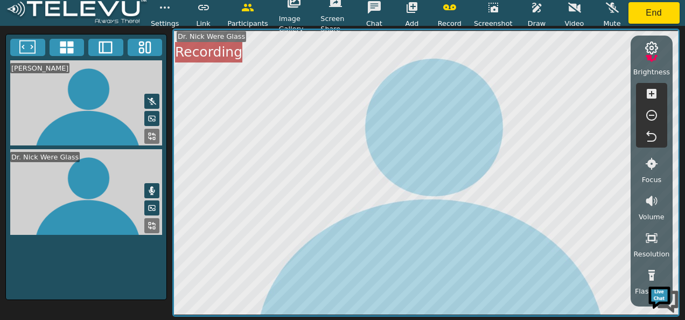
click at [156, 202] on button at bounding box center [151, 207] width 15 height 15
click at [155, 203] on icon at bounding box center [151, 207] width 9 height 9
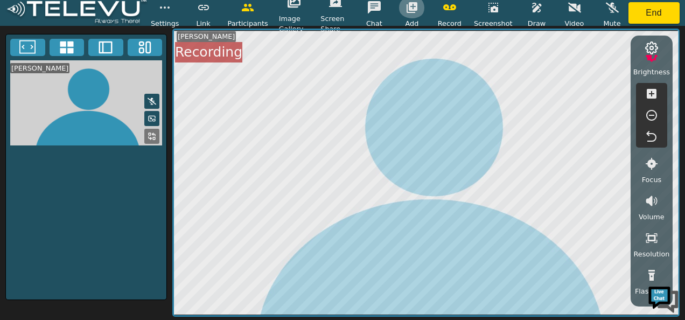
click at [413, 8] on icon "button" at bounding box center [411, 7] width 11 height 11
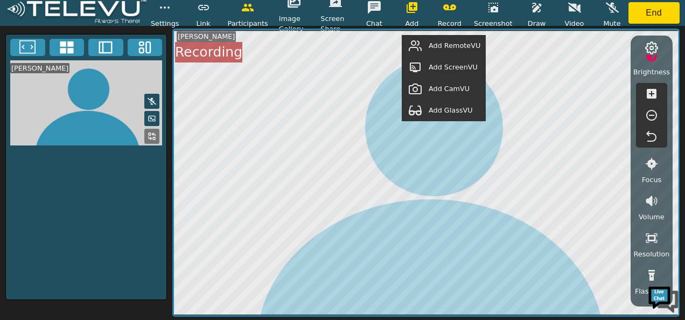
click at [443, 107] on span "Add GlassVU" at bounding box center [450, 110] width 44 height 10
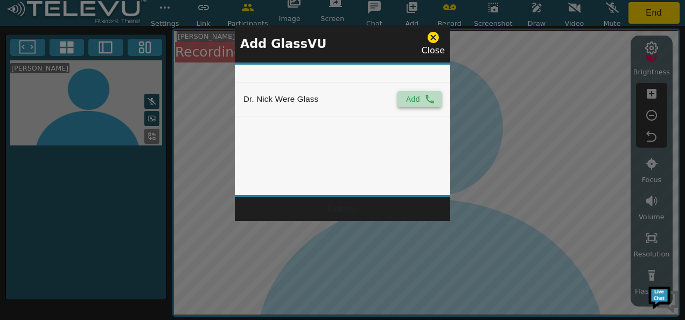
click at [413, 100] on button "Add" at bounding box center [419, 99] width 44 height 16
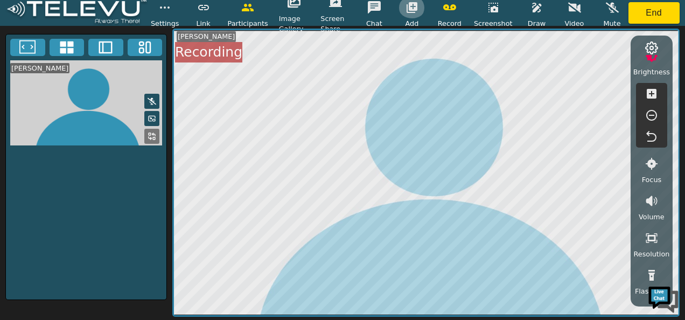
click at [417, 9] on icon "button" at bounding box center [411, 7] width 13 height 13
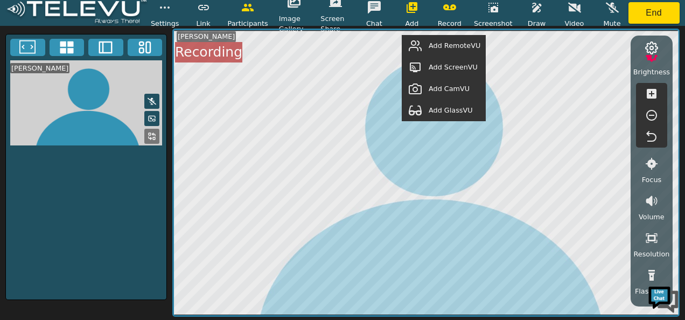
click at [436, 111] on span "Add GlassVU" at bounding box center [450, 110] width 44 height 10
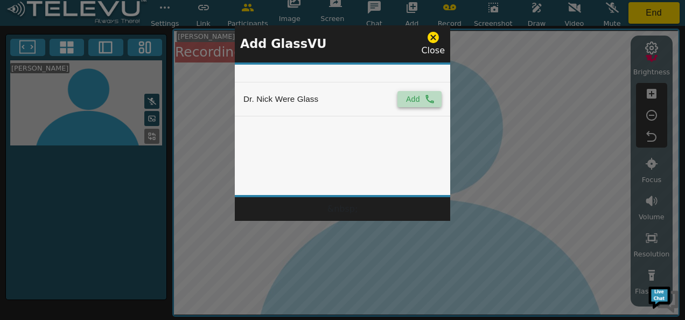
click at [404, 97] on button "Add" at bounding box center [419, 99] width 44 height 16
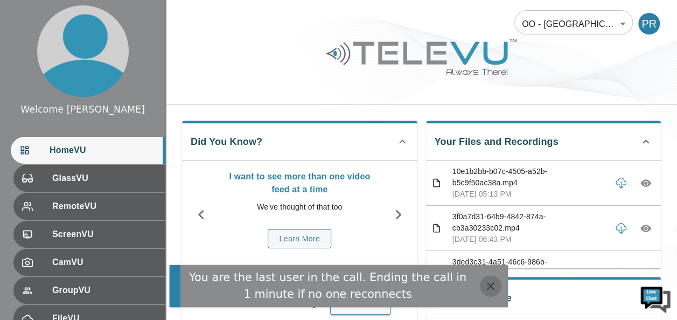
click at [492, 286] on icon "button" at bounding box center [490, 285] width 13 height 13
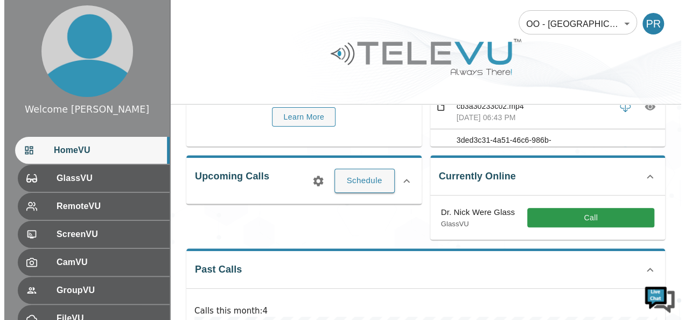
scroll to position [129, 0]
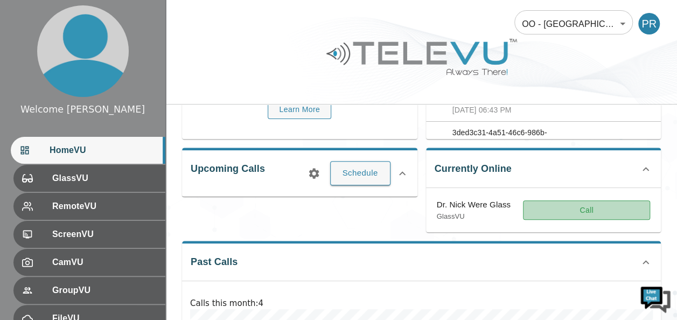
click at [583, 209] on button "Call" at bounding box center [586, 210] width 127 height 20
click at [574, 211] on button "Call" at bounding box center [586, 210] width 127 height 20
click at [568, 213] on button "Call" at bounding box center [586, 210] width 127 height 20
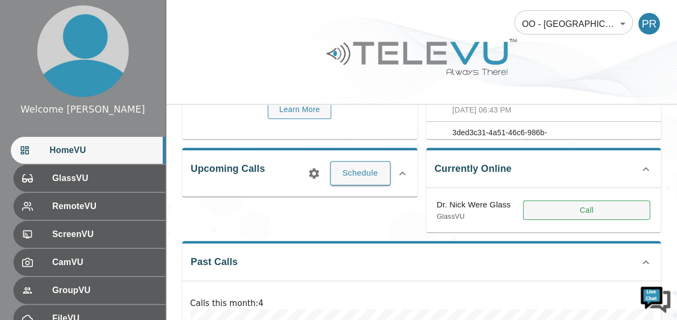
click at [568, 213] on button "Call" at bounding box center [586, 210] width 127 height 20
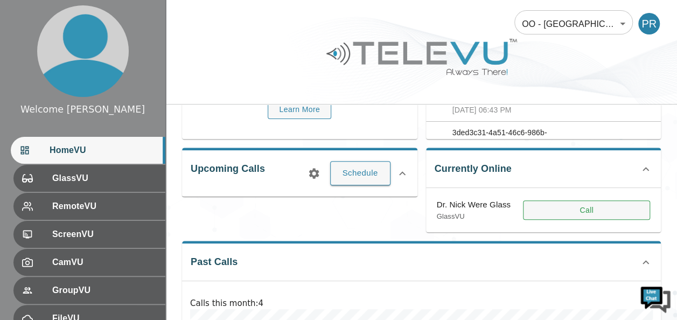
click at [562, 209] on button "Call" at bounding box center [586, 210] width 127 height 20
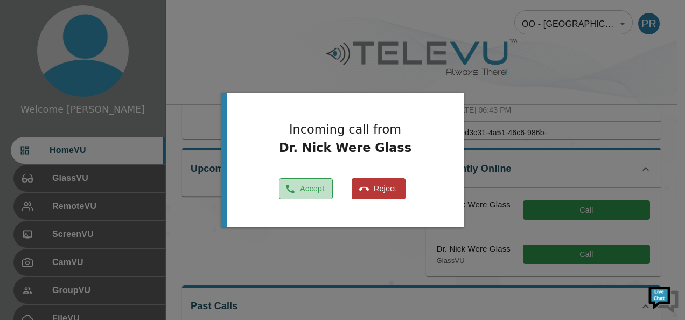
click at [307, 189] on button "Accept" at bounding box center [306, 188] width 54 height 21
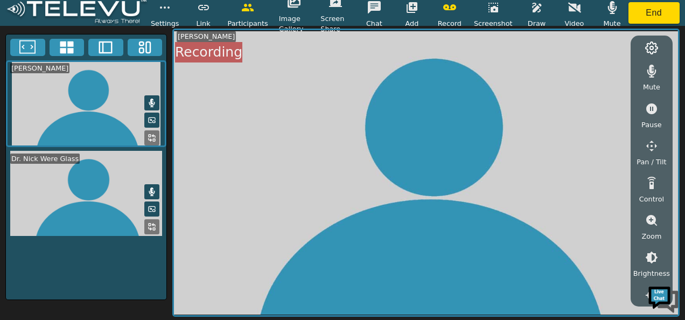
click at [154, 226] on icon at bounding box center [151, 226] width 9 height 9
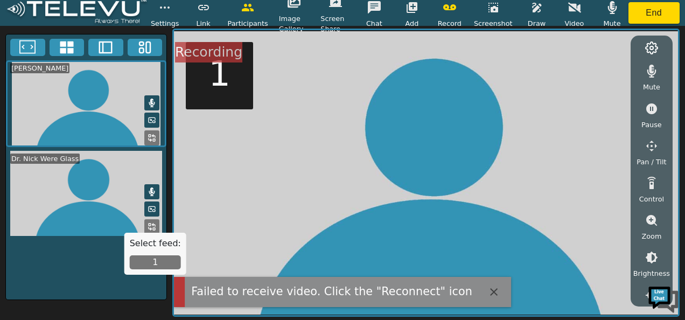
click at [159, 261] on button "1" at bounding box center [155, 262] width 51 height 14
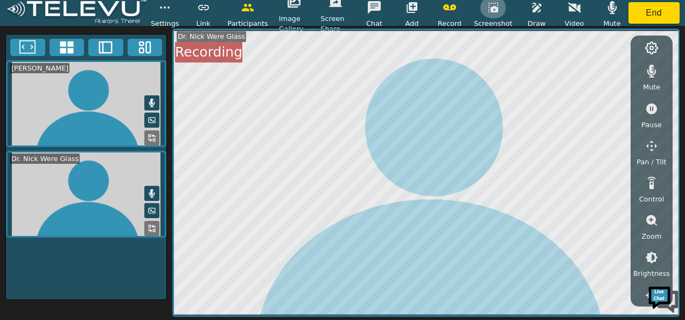
click at [497, 8] on icon "button" at bounding box center [493, 8] width 10 height 10
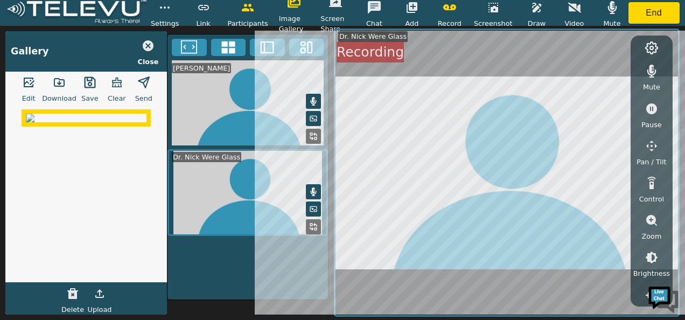
click at [84, 86] on icon "button" at bounding box center [89, 82] width 13 height 13
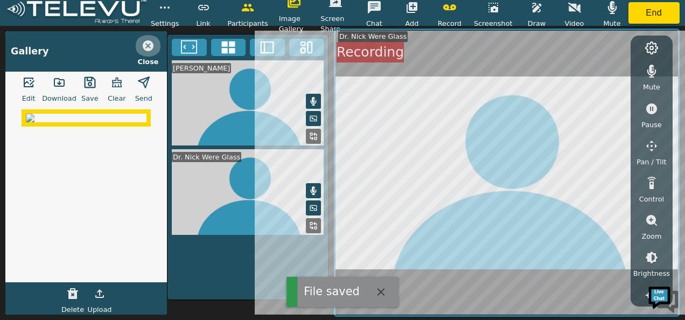
click at [150, 41] on icon "button" at bounding box center [148, 45] width 13 height 13
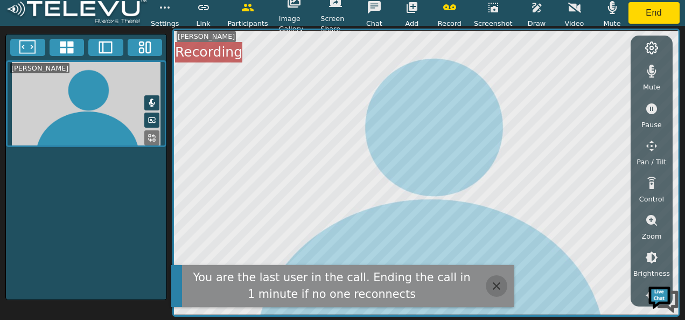
click at [497, 285] on icon "button" at bounding box center [496, 286] width 8 height 8
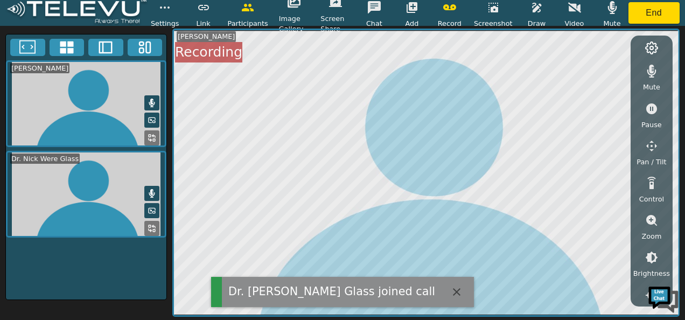
click at [158, 225] on button at bounding box center [151, 228] width 15 height 15
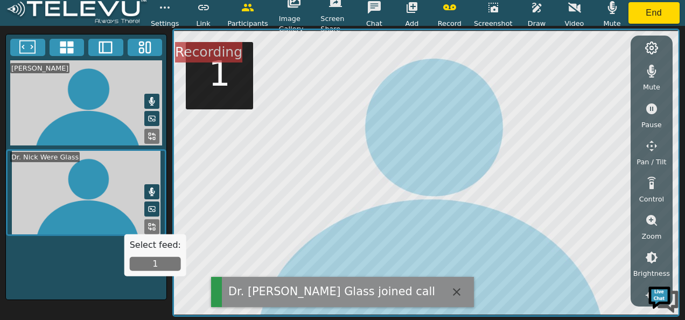
click at [159, 266] on button "1" at bounding box center [155, 264] width 51 height 14
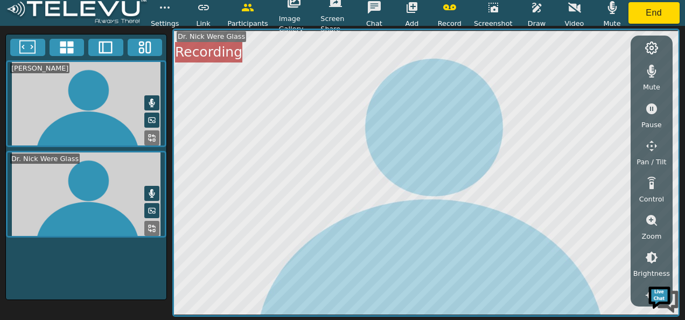
click at [154, 221] on button at bounding box center [151, 228] width 15 height 15
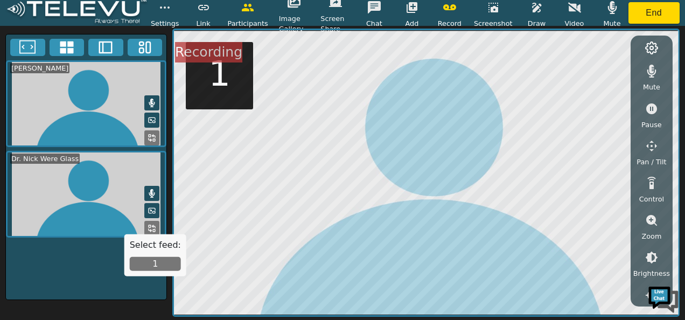
click at [154, 266] on button "1" at bounding box center [155, 264] width 51 height 14
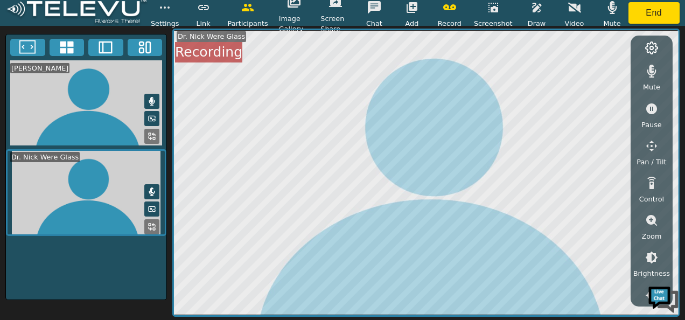
scroll to position [201, 0]
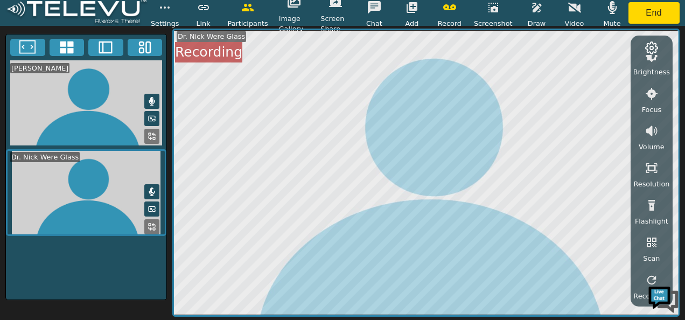
click at [650, 276] on icon "button" at bounding box center [651, 279] width 9 height 9
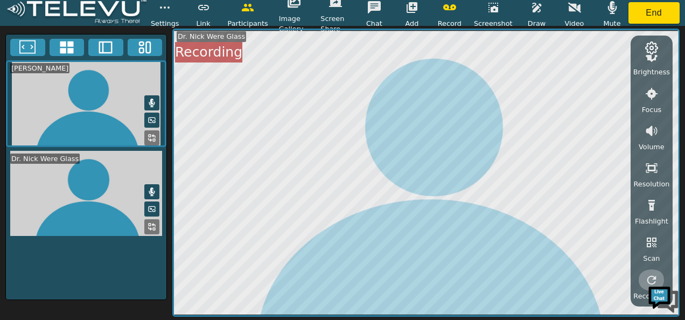
click at [651, 276] on icon "button" at bounding box center [651, 279] width 9 height 9
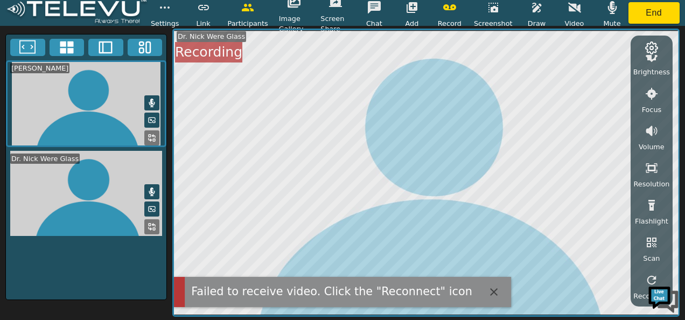
click at [152, 187] on icon at bounding box center [151, 191] width 9 height 9
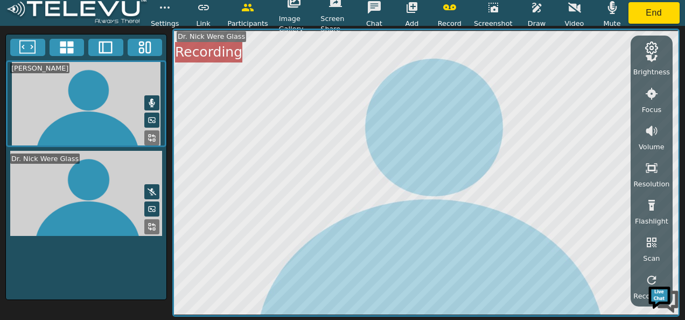
click at [668, 47] on div "Mute Pause Pan / Tilt Control Zoom Brightness Focus Volume Resolution Flashligh…" at bounding box center [651, 171] width 42 height 270
click at [668, 53] on div "Mute Pause Pan / Tilt Control Zoom Brightness Focus Volume Resolution Flashligh…" at bounding box center [651, 171] width 42 height 270
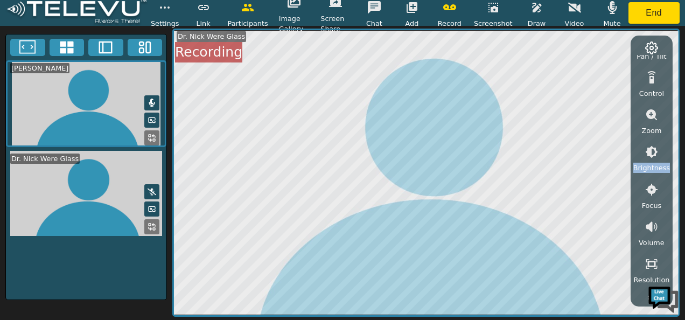
scroll to position [0, 0]
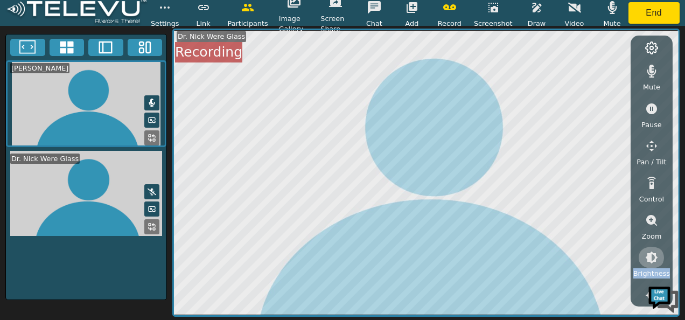
click at [652, 253] on icon "button" at bounding box center [651, 257] width 12 height 12
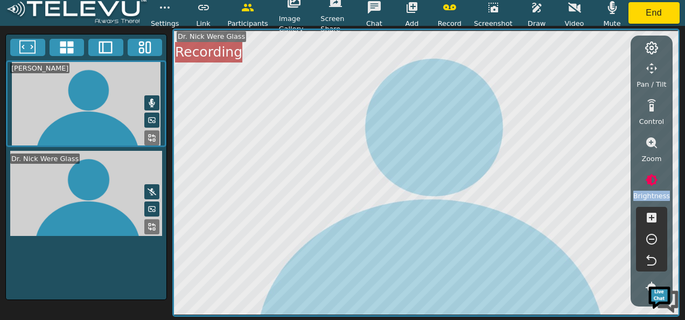
scroll to position [89, 0]
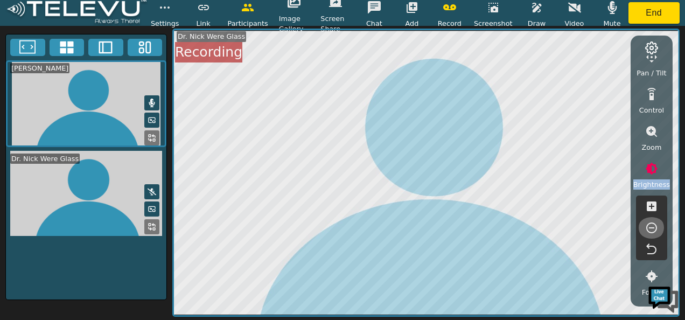
click at [650, 227] on icon "button" at bounding box center [651, 227] width 11 height 11
click at [496, 17] on button "button" at bounding box center [493, 8] width 27 height 22
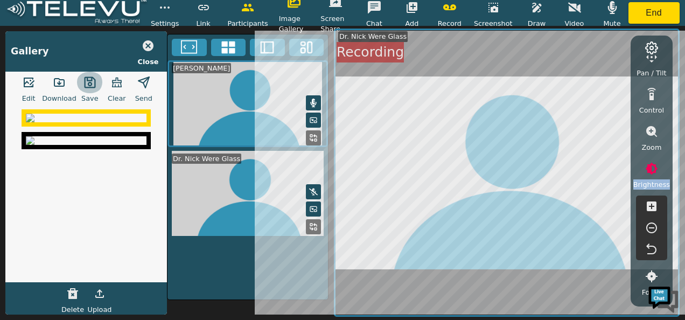
click at [86, 91] on button "button" at bounding box center [89, 83] width 27 height 22
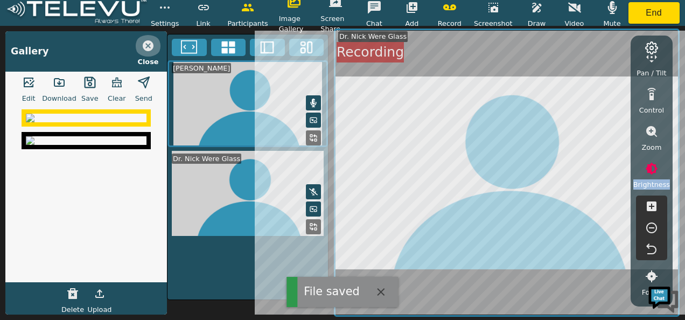
click at [147, 47] on icon "button" at bounding box center [148, 45] width 11 height 11
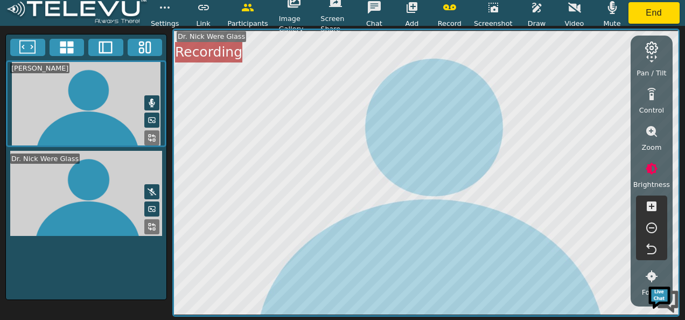
click at [495, 19] on span "Screenshot" at bounding box center [493, 23] width 39 height 10
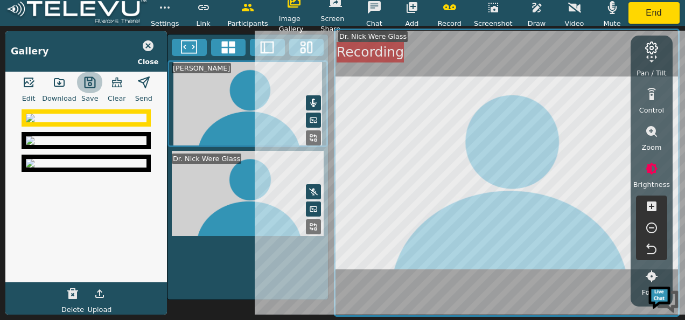
click at [86, 86] on icon "button" at bounding box center [89, 82] width 13 height 13
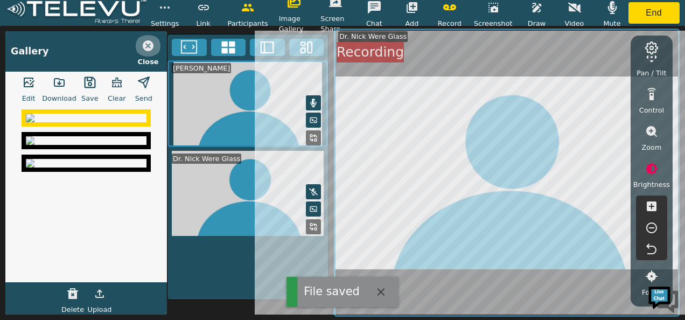
click at [149, 43] on icon "button" at bounding box center [148, 45] width 11 height 11
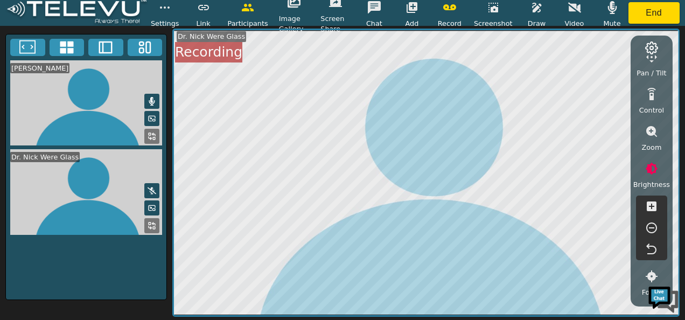
click at [150, 186] on icon at bounding box center [151, 190] width 9 height 9
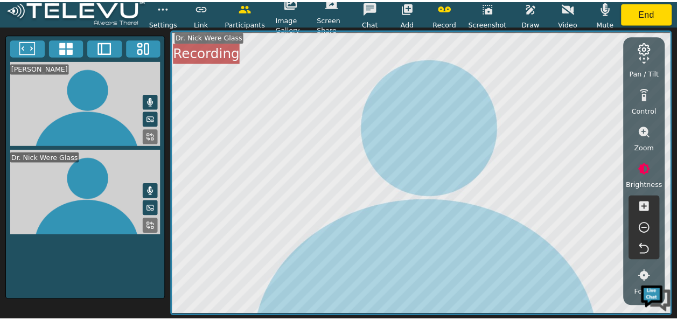
scroll to position [0, 0]
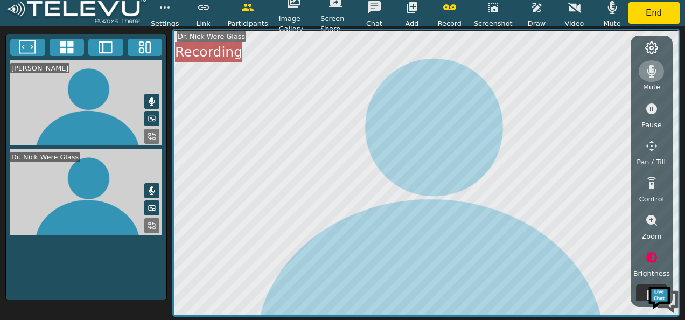
click at [648, 70] on icon "button" at bounding box center [651, 71] width 13 height 13
click at [651, 71] on icon "button" at bounding box center [651, 71] width 13 height 10
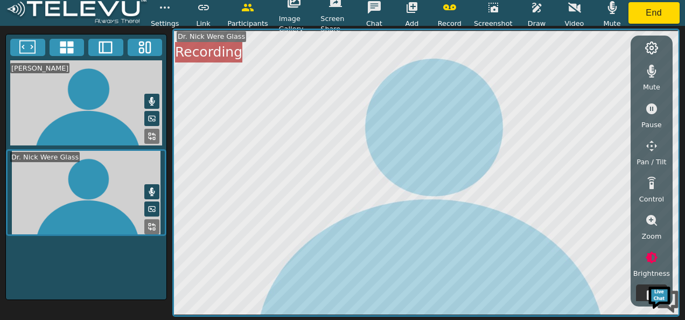
click at [153, 187] on icon at bounding box center [151, 191] width 9 height 9
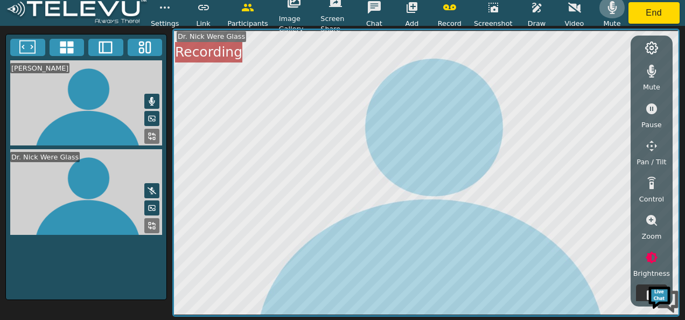
click at [607, 9] on icon "button" at bounding box center [611, 7] width 13 height 13
click at [151, 188] on icon at bounding box center [151, 190] width 9 height 7
click at [612, 8] on icon "button" at bounding box center [611, 7] width 13 height 13
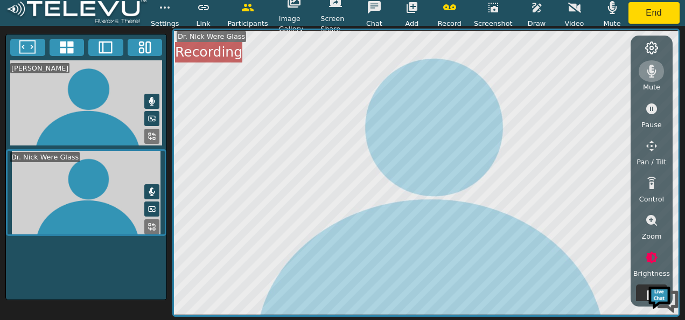
click at [651, 67] on icon "button" at bounding box center [651, 71] width 9 height 13
click at [651, 67] on icon "button" at bounding box center [651, 71] width 13 height 10
click at [615, 1] on icon "button" at bounding box center [611, 7] width 13 height 13
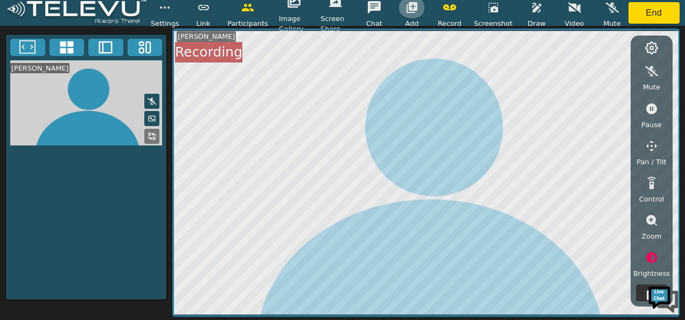
click at [411, 12] on icon "button" at bounding box center [411, 7] width 13 height 13
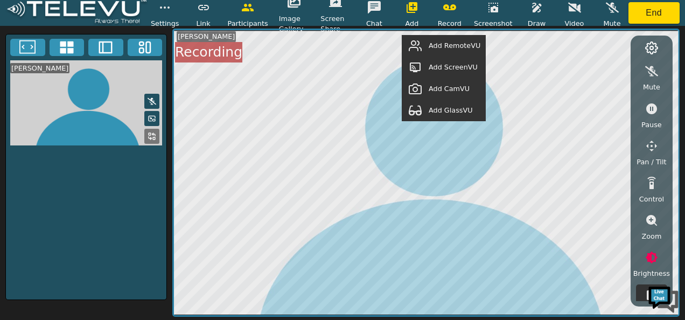
click at [438, 109] on span "Add GlassVU" at bounding box center [450, 110] width 44 height 10
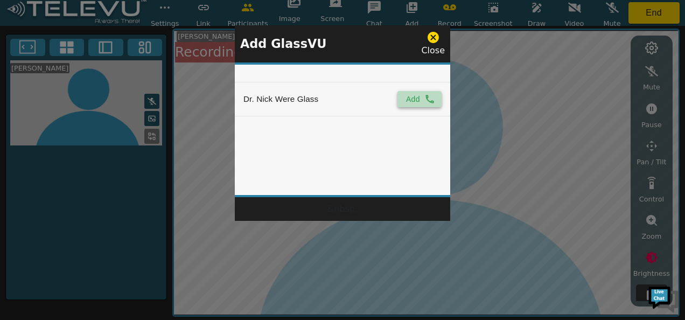
click at [408, 99] on button "Add" at bounding box center [419, 99] width 44 height 16
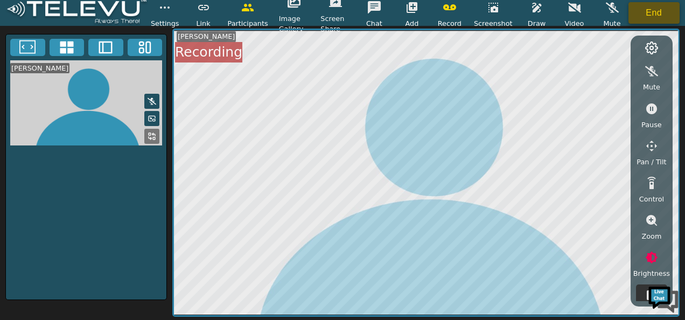
click at [644, 10] on button "End" at bounding box center [654, 13] width 52 height 22
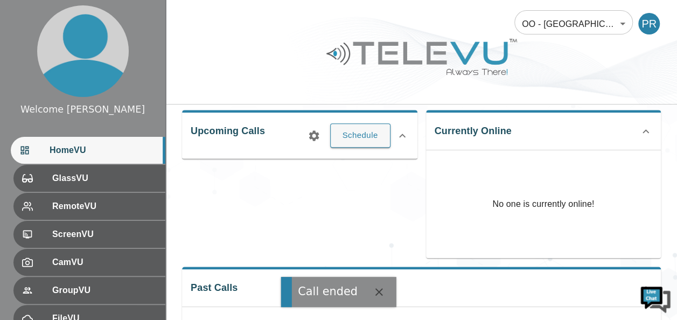
scroll to position [172, 0]
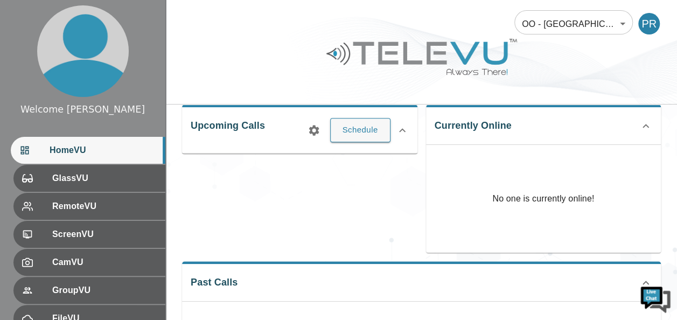
click at [646, 123] on icon at bounding box center [645, 125] width 13 height 13
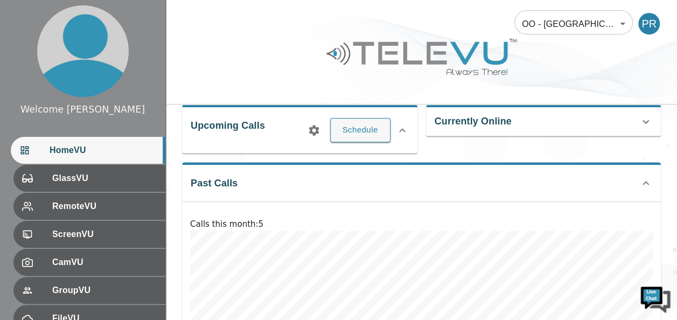
click at [646, 123] on icon at bounding box center [645, 121] width 13 height 13
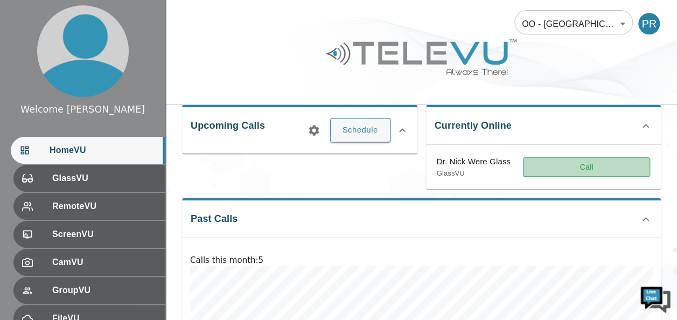
click at [581, 166] on button "Call" at bounding box center [586, 167] width 127 height 20
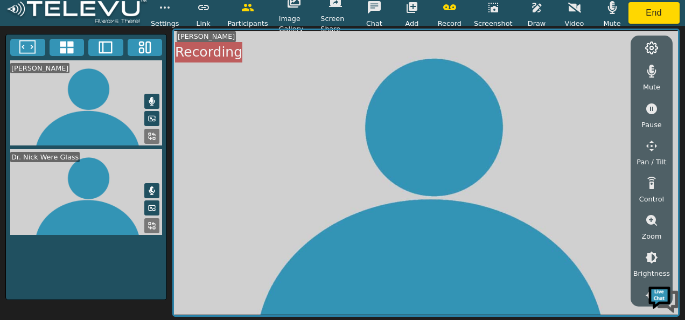
click at [154, 225] on icon at bounding box center [151, 225] width 9 height 9
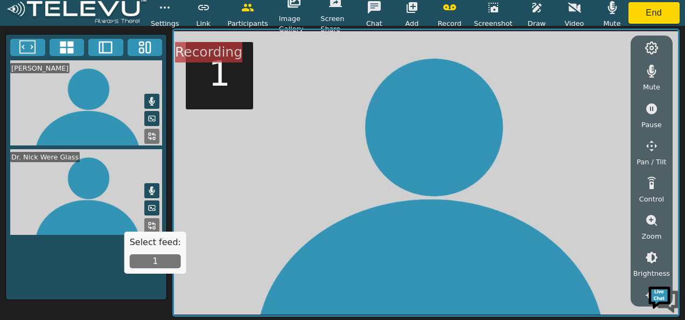
click at [157, 258] on button "1" at bounding box center [155, 261] width 51 height 14
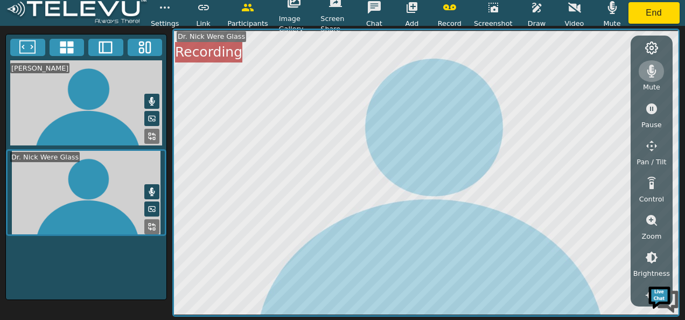
click at [653, 67] on icon "button" at bounding box center [651, 71] width 13 height 13
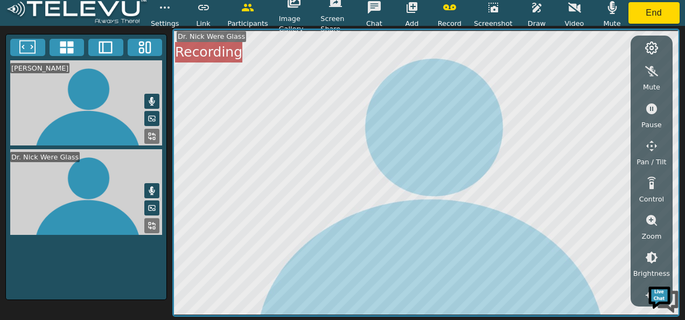
click at [156, 187] on button at bounding box center [151, 190] width 15 height 15
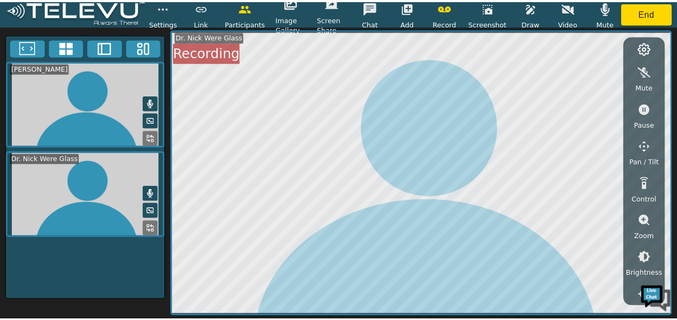
scroll to position [201, 0]
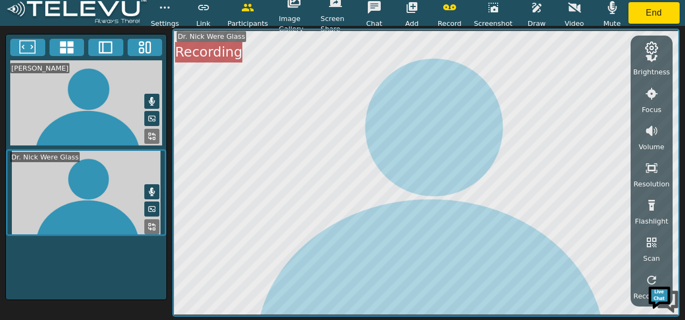
click at [653, 50] on circle at bounding box center [651, 47] width 3 height 3
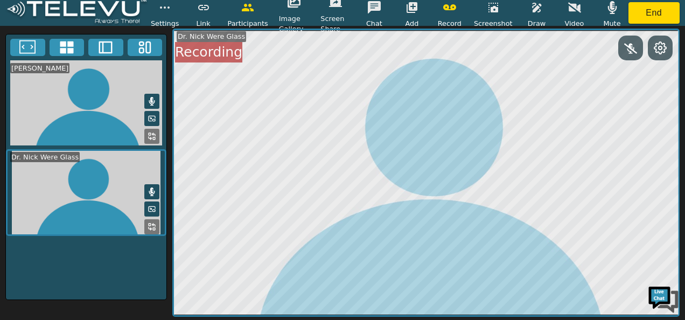
click at [659, 49] on circle at bounding box center [659, 47] width 3 height 3
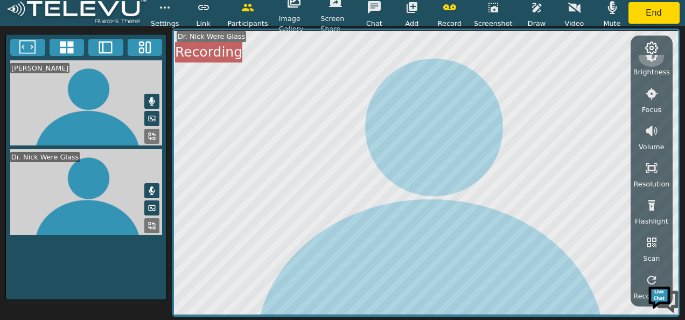
click at [652, 61] on icon "button" at bounding box center [651, 56] width 13 height 13
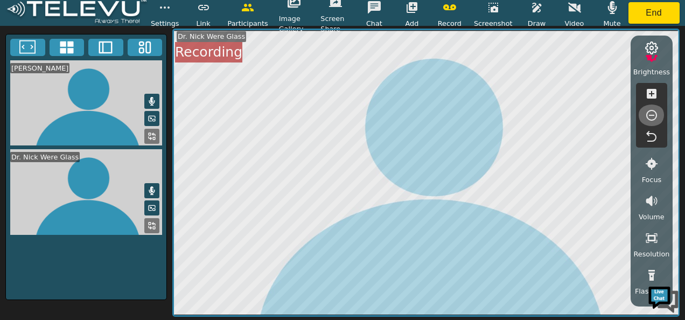
click at [649, 114] on icon "button" at bounding box center [651, 115] width 13 height 13
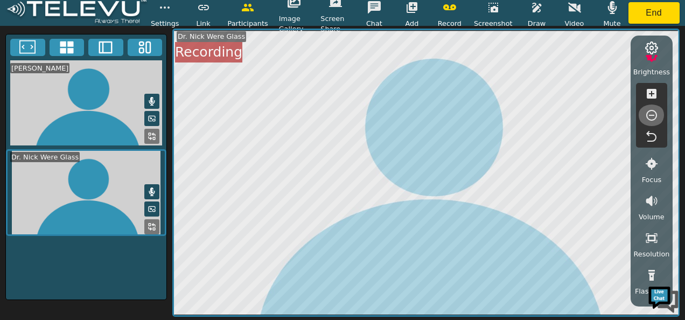
click at [649, 114] on icon "button" at bounding box center [651, 115] width 13 height 13
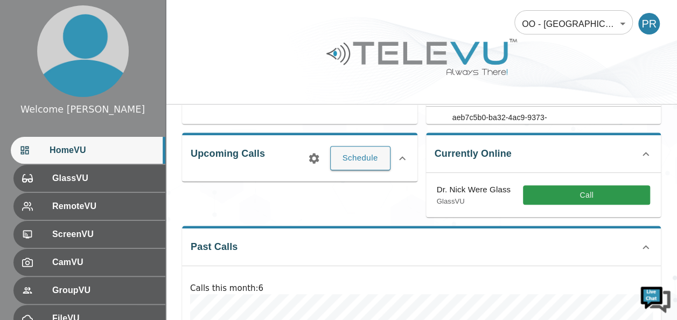
scroll to position [145, 0]
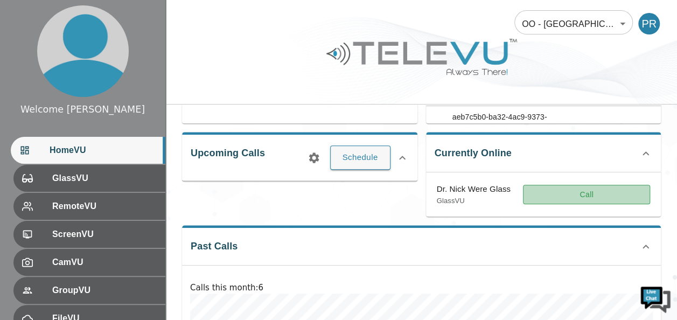
click at [594, 189] on button "Call" at bounding box center [586, 195] width 127 height 20
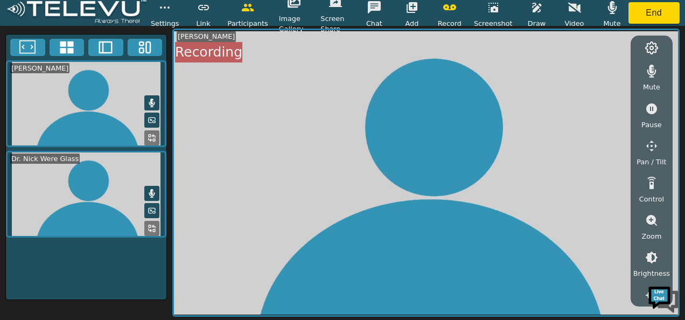
click at [151, 221] on button at bounding box center [151, 228] width 15 height 15
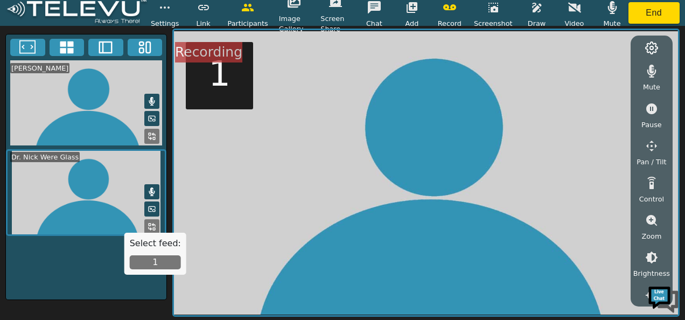
click at [162, 260] on button "1" at bounding box center [155, 262] width 51 height 14
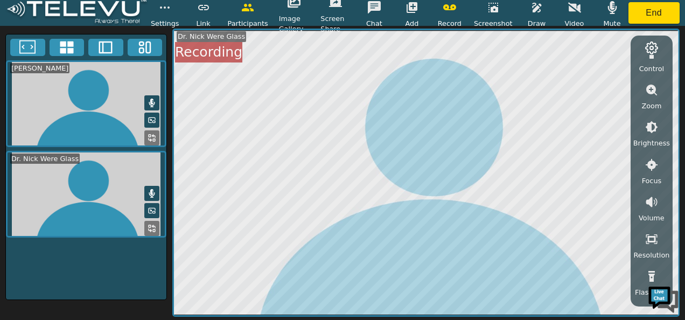
scroll to position [131, 0]
click at [650, 123] on icon "button" at bounding box center [651, 126] width 12 height 12
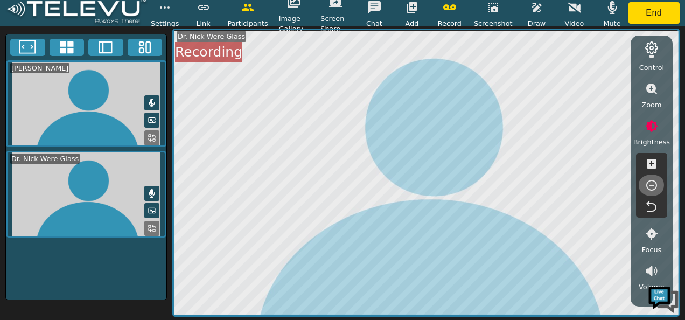
click at [651, 184] on icon "button" at bounding box center [651, 185] width 11 height 11
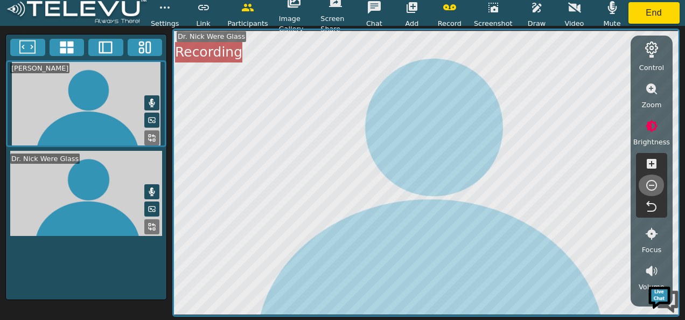
click at [651, 184] on icon "button" at bounding box center [651, 185] width 11 height 11
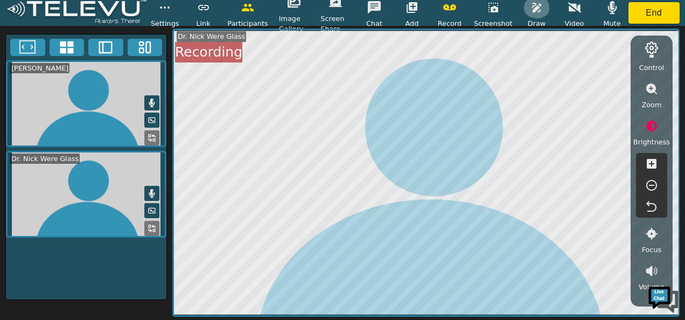
click at [530, 9] on icon "button" at bounding box center [536, 7] width 13 height 13
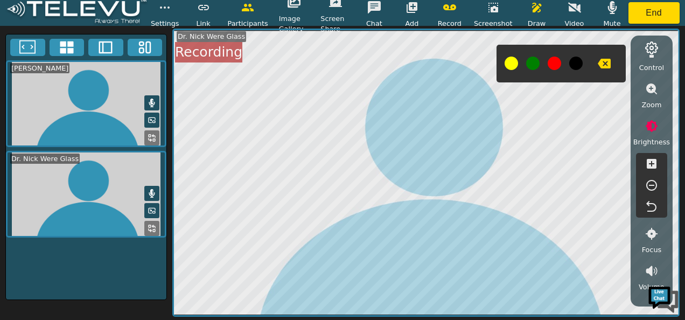
click at [555, 67] on button at bounding box center [553, 63] width 13 height 13
click at [605, 64] on icon "button" at bounding box center [603, 64] width 13 height 10
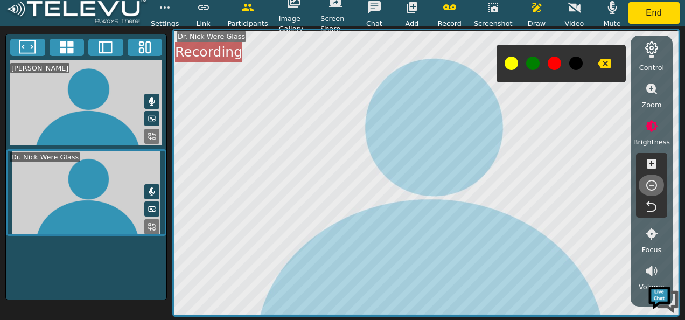
click at [649, 183] on icon "button" at bounding box center [651, 185] width 13 height 13
click at [498, 2] on icon "button" at bounding box center [493, 7] width 13 height 13
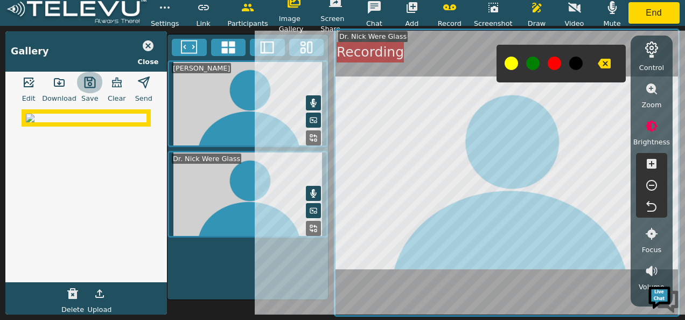
click at [88, 85] on icon "button" at bounding box center [89, 81] width 11 height 11
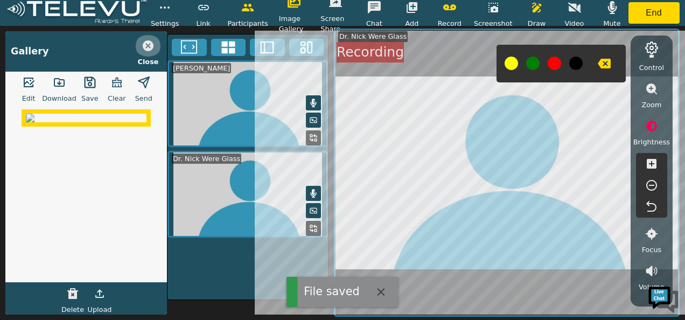
click at [147, 42] on icon "button" at bounding box center [148, 45] width 11 height 11
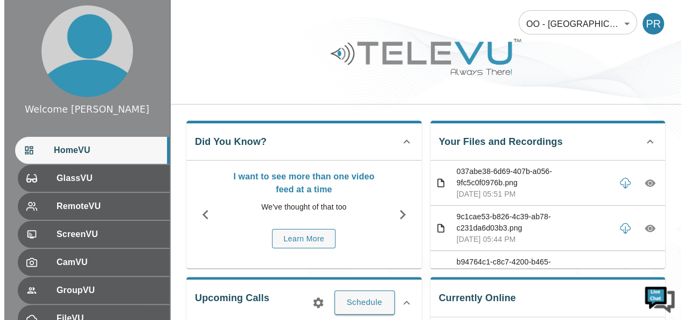
scroll to position [156, 0]
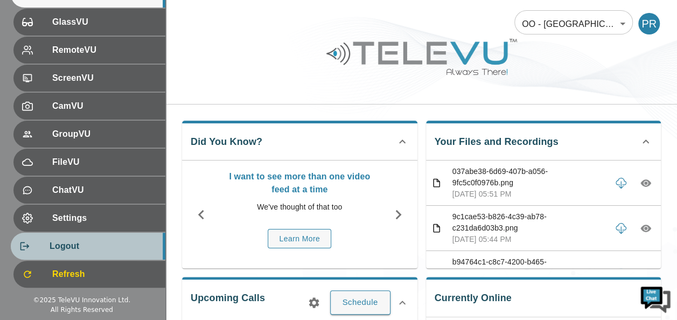
click at [32, 238] on div "Logout" at bounding box center [88, 245] width 154 height 27
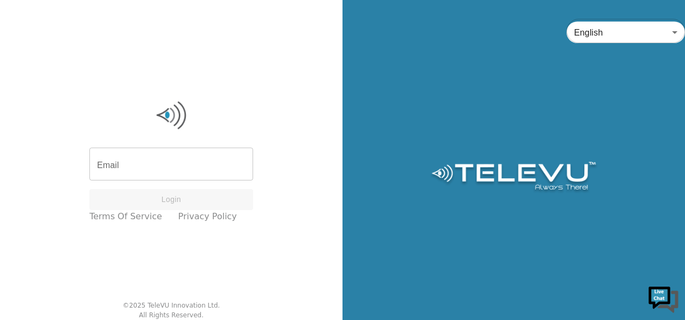
click at [168, 168] on input "Email" at bounding box center [171, 165] width 164 height 30
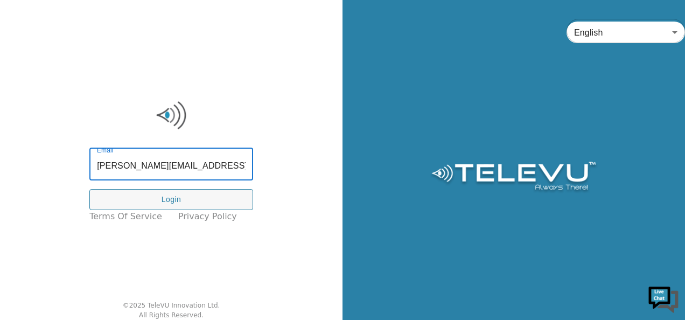
type input "peter@willordtoursandtravels.com"
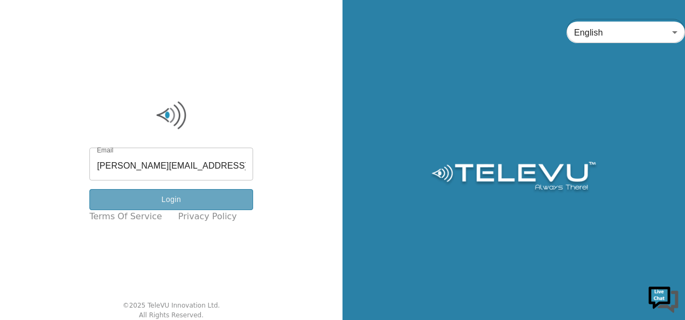
click at [186, 199] on button "Login" at bounding box center [171, 199] width 164 height 21
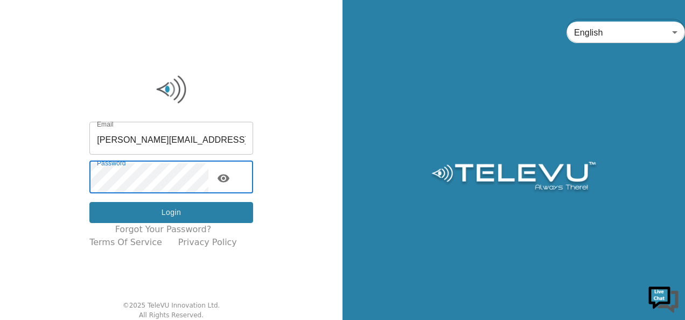
click at [174, 210] on button "Login" at bounding box center [171, 212] width 164 height 21
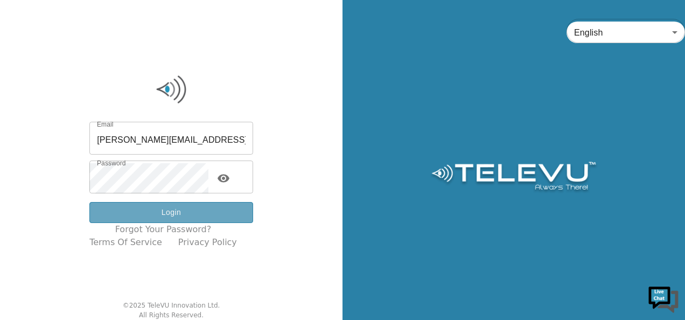
click at [182, 206] on button "Login" at bounding box center [171, 212] width 164 height 21
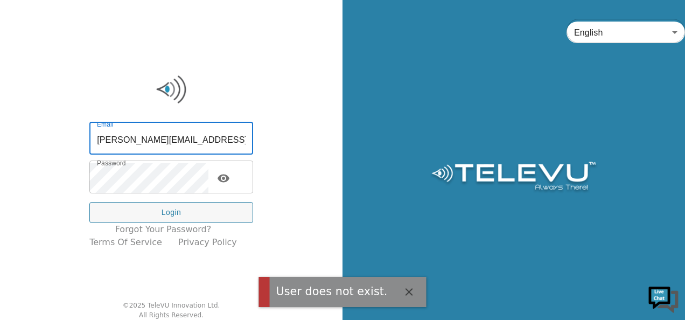
click at [206, 145] on input "peter@willordtoursandtravels.com" at bounding box center [171, 139] width 164 height 30
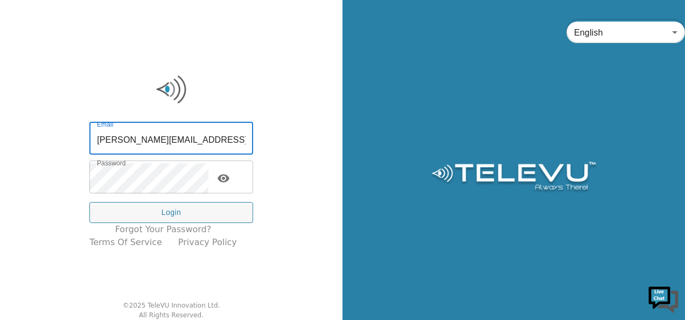
type input "peter.ronoh@wehealthcareltd.com"
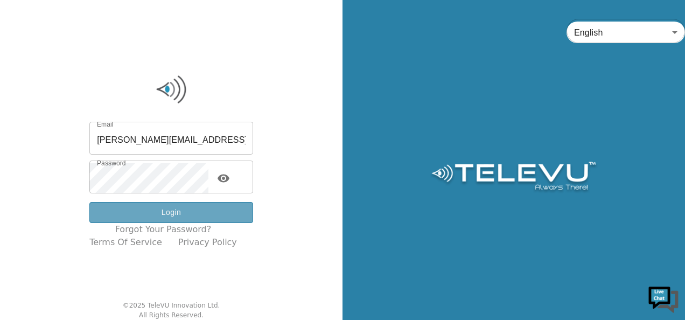
click at [188, 211] on button "Login" at bounding box center [171, 212] width 164 height 21
